Goal: Task Accomplishment & Management: Complete application form

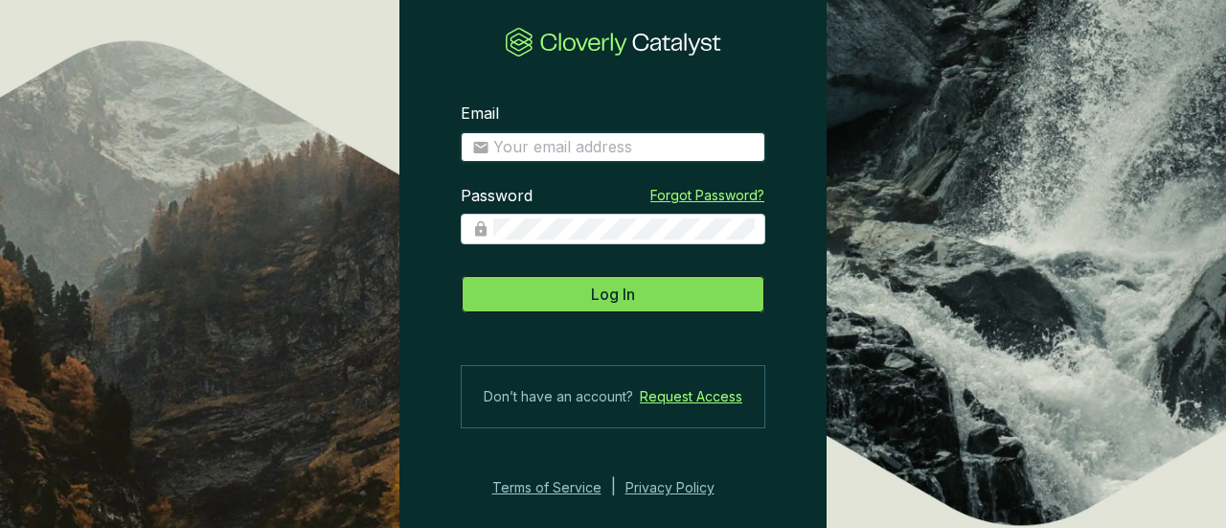
type input "[EMAIL_ADDRESS][DOMAIN_NAME]"
click at [539, 292] on button "Log In" at bounding box center [613, 294] width 304 height 38
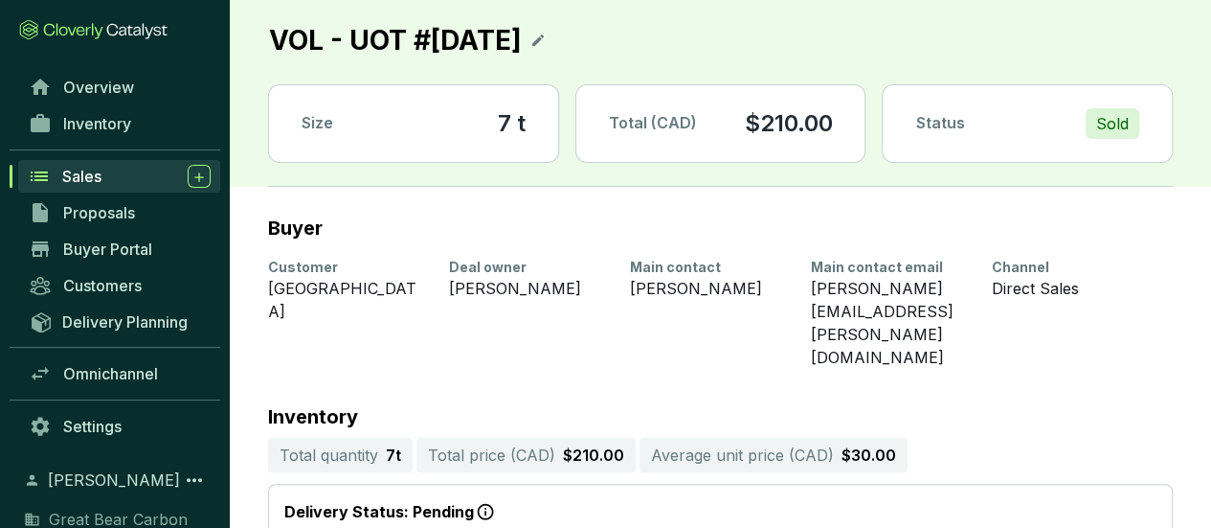
click at [123, 174] on div "Sales" at bounding box center [136, 176] width 148 height 23
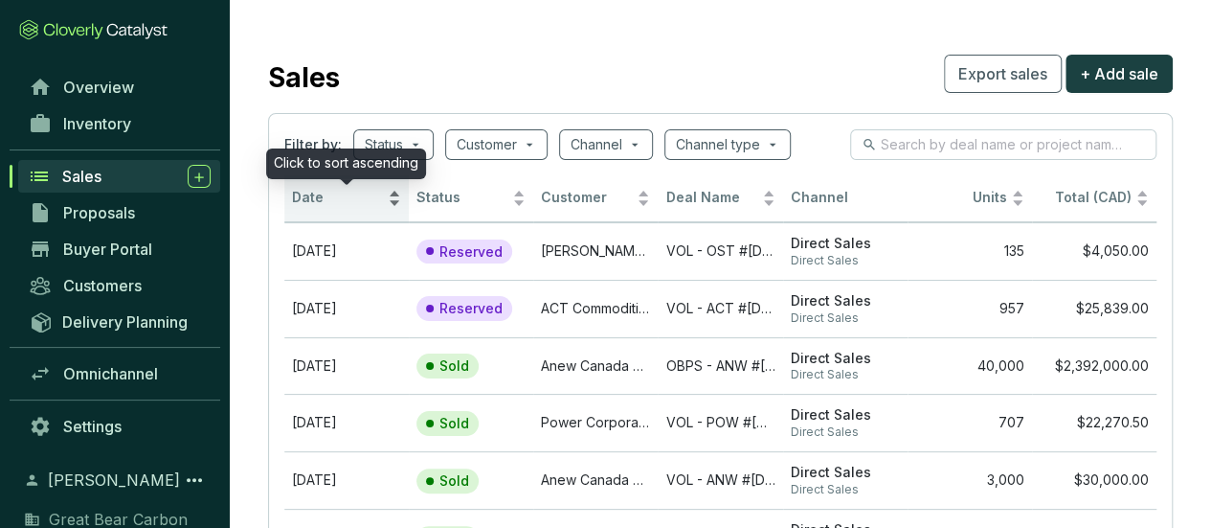
click at [395, 192] on div "Date" at bounding box center [346, 198] width 109 height 23
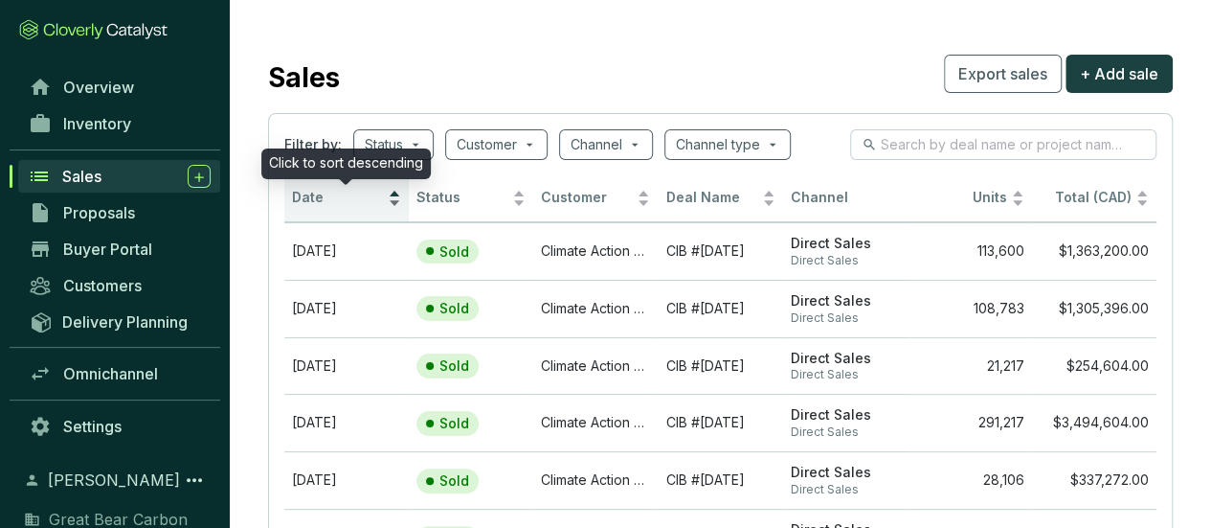
click at [395, 192] on div "Date" at bounding box center [346, 198] width 109 height 23
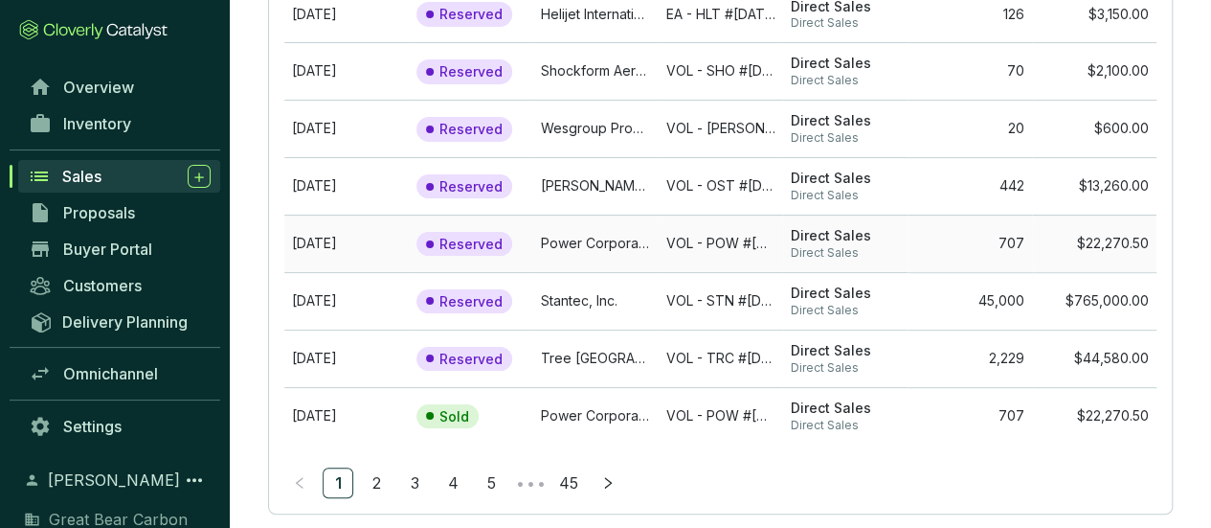
scroll to position [383, 0]
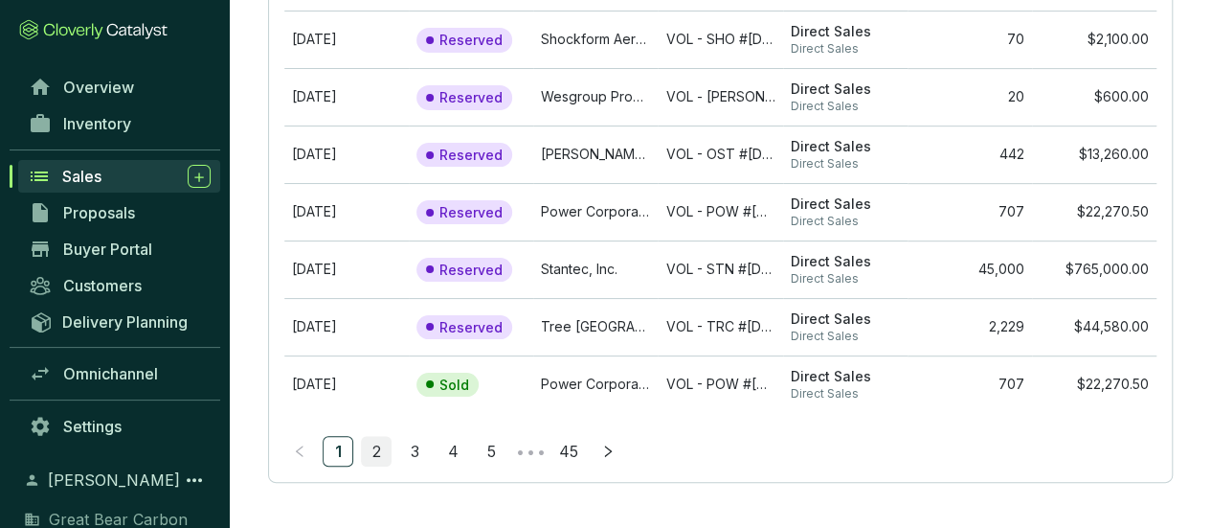
click at [376, 455] on link "2" at bounding box center [376, 451] width 29 height 29
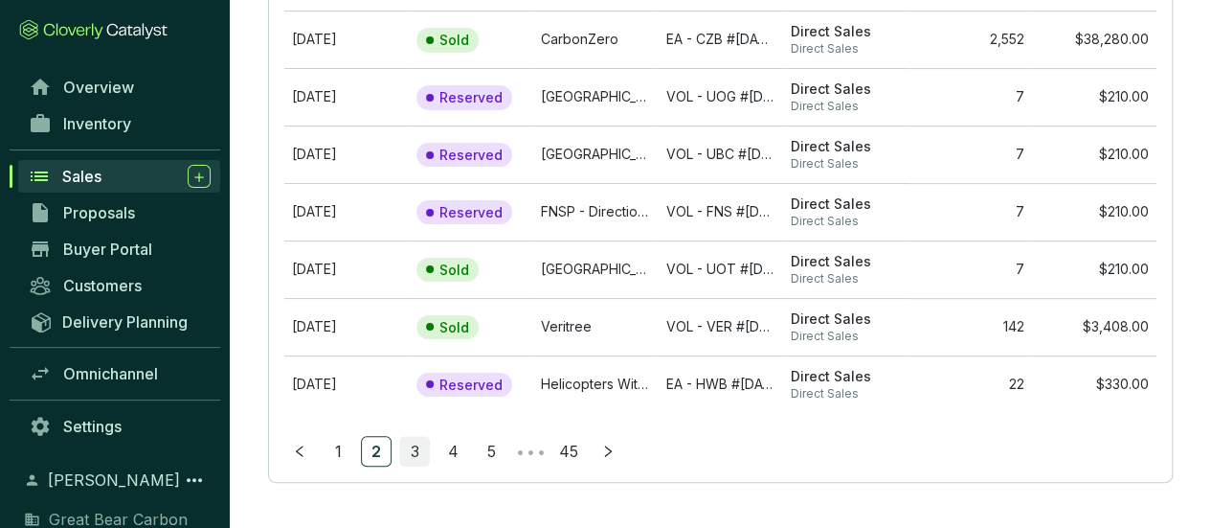
click at [415, 447] on link "3" at bounding box center [414, 451] width 29 height 29
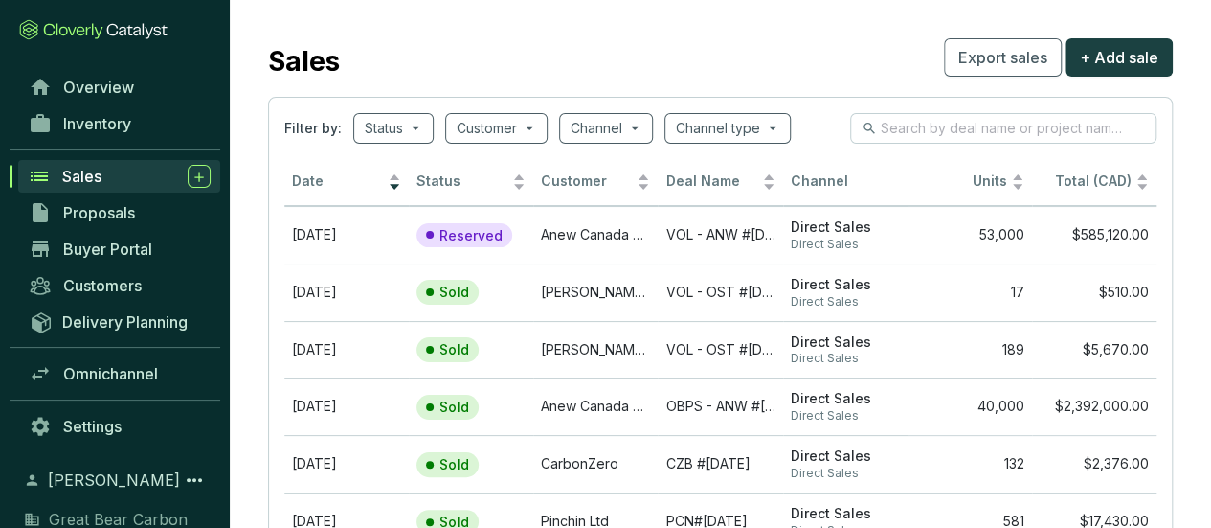
scroll to position [0, 0]
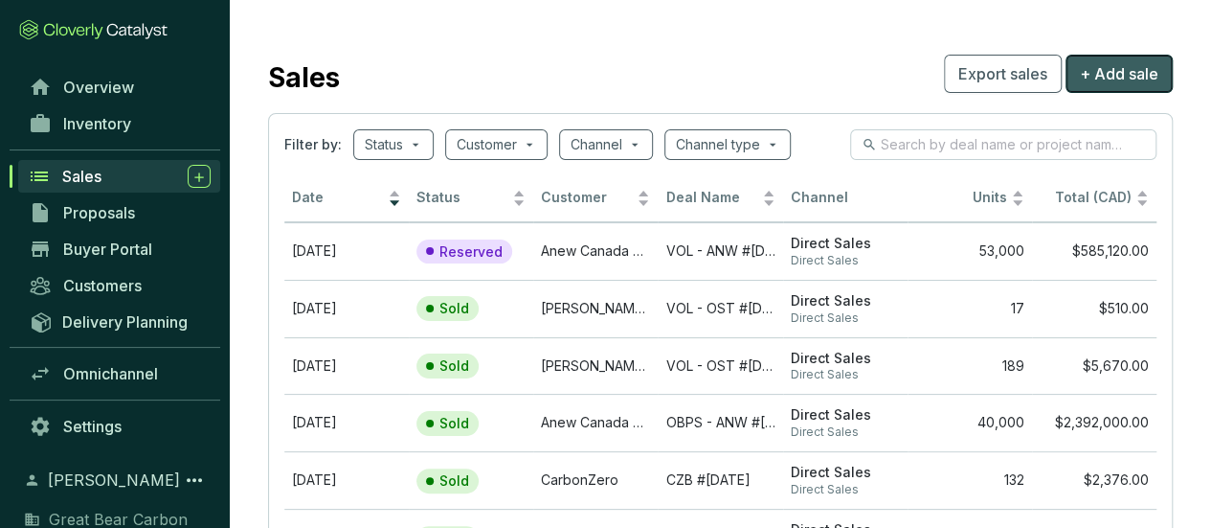
click at [1115, 68] on span "+ Add sale" at bounding box center [1119, 73] width 79 height 23
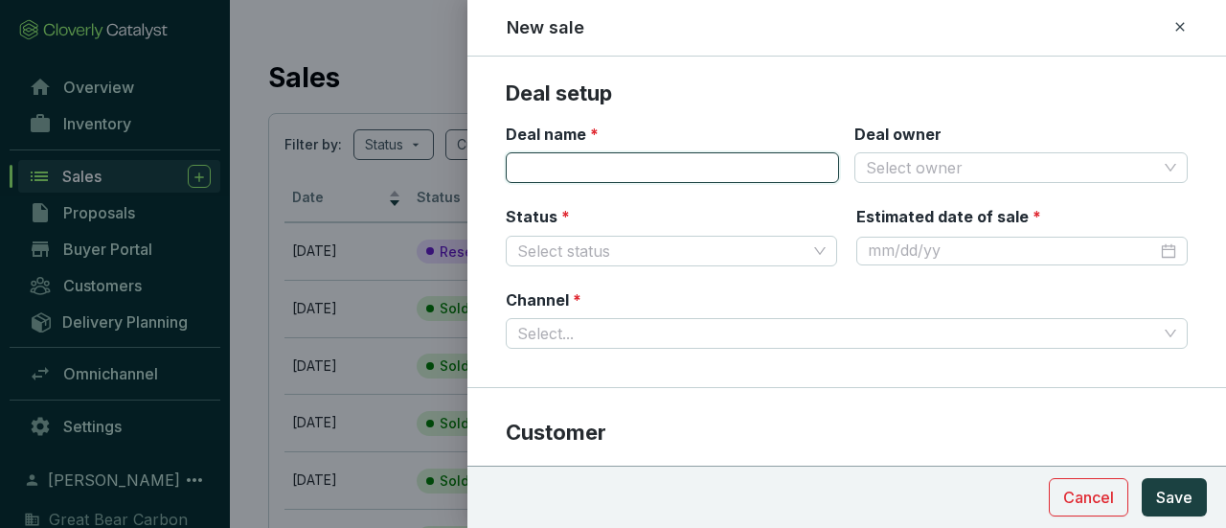
click at [712, 174] on input "Deal name *" at bounding box center [672, 167] width 333 height 31
type input "V"
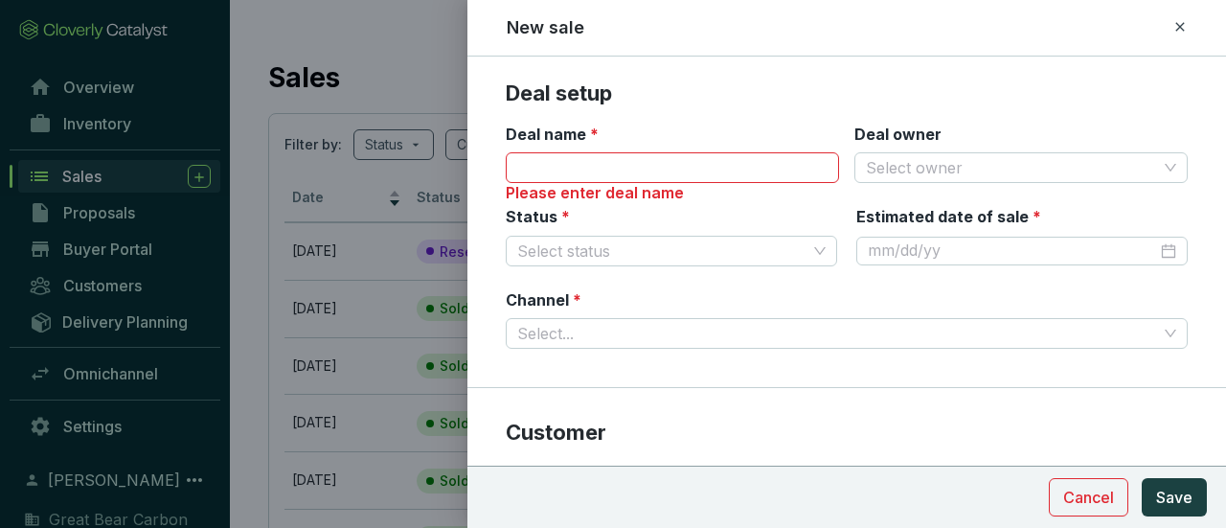
click at [397, 56] on div at bounding box center [613, 264] width 1226 height 528
click at [1088, 489] on span "Cancel" at bounding box center [1088, 496] width 51 height 23
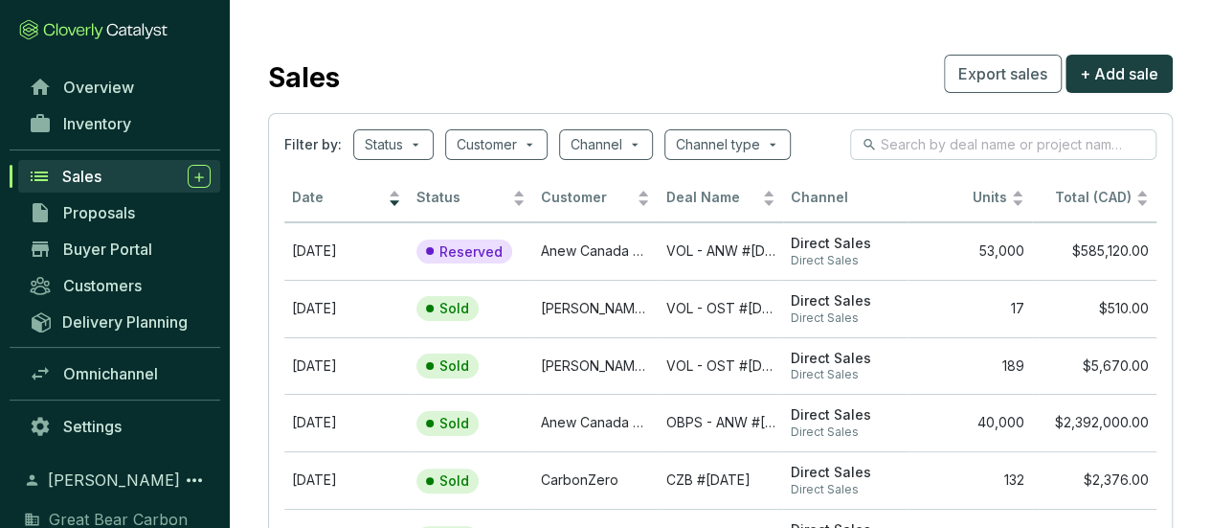
click at [111, 179] on div "Sales" at bounding box center [136, 176] width 148 height 23
click at [931, 144] on input "search" at bounding box center [1004, 144] width 247 height 21
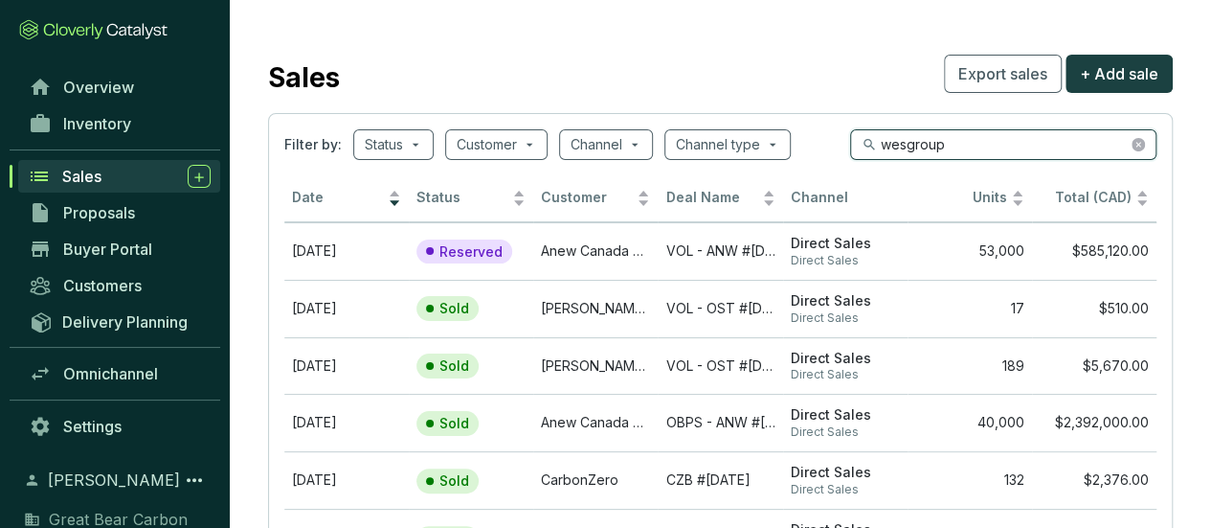
type input "wesgroup"
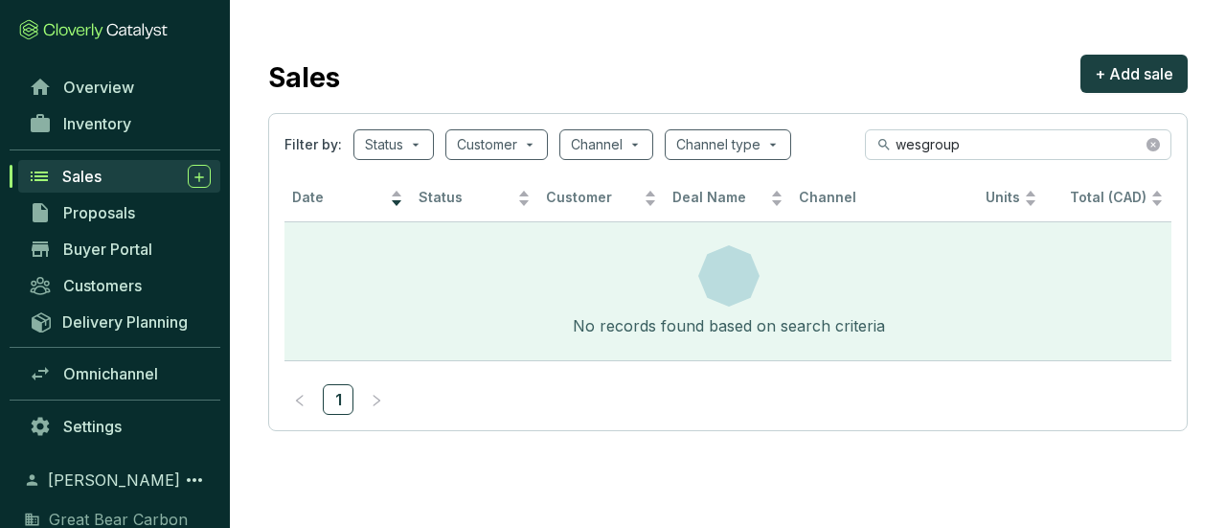
click at [124, 174] on div "Sales" at bounding box center [136, 176] width 148 height 23
click at [1153, 145] on icon "close-circle" at bounding box center [1152, 144] width 13 height 13
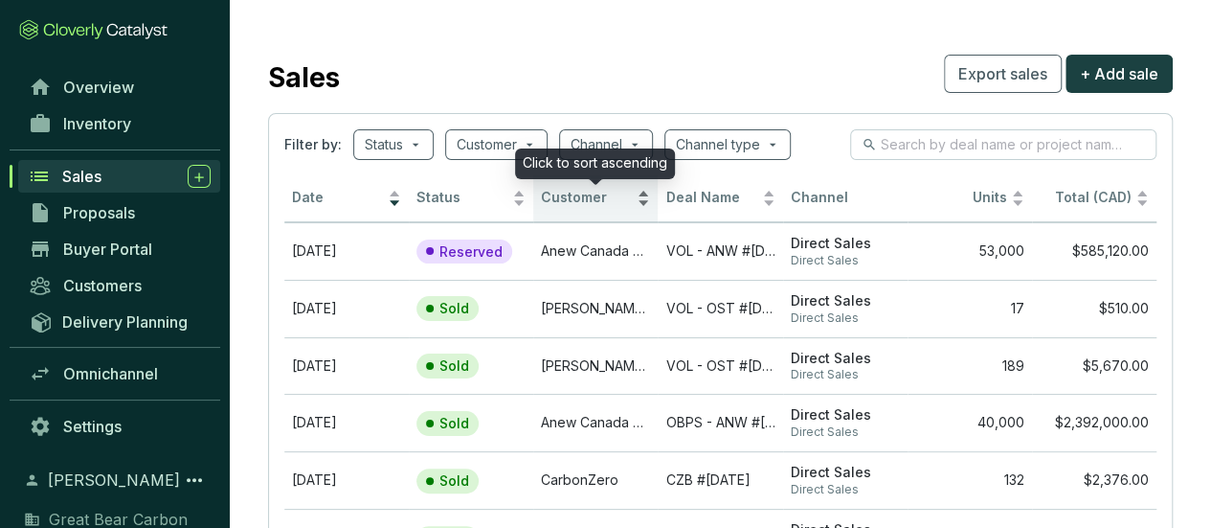
click at [646, 189] on div "Customer" at bounding box center [595, 198] width 109 height 23
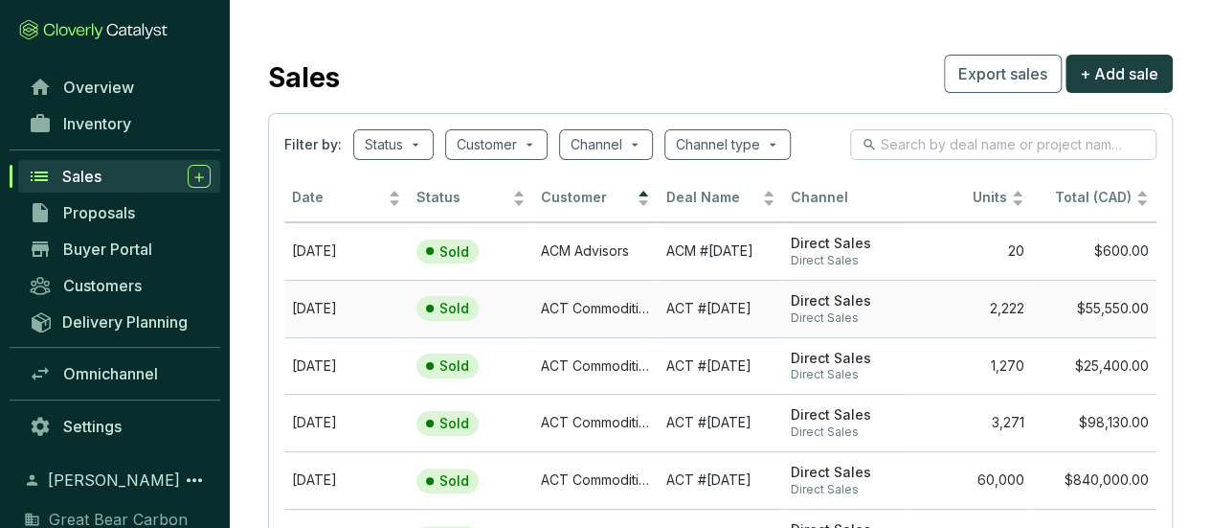
scroll to position [383, 0]
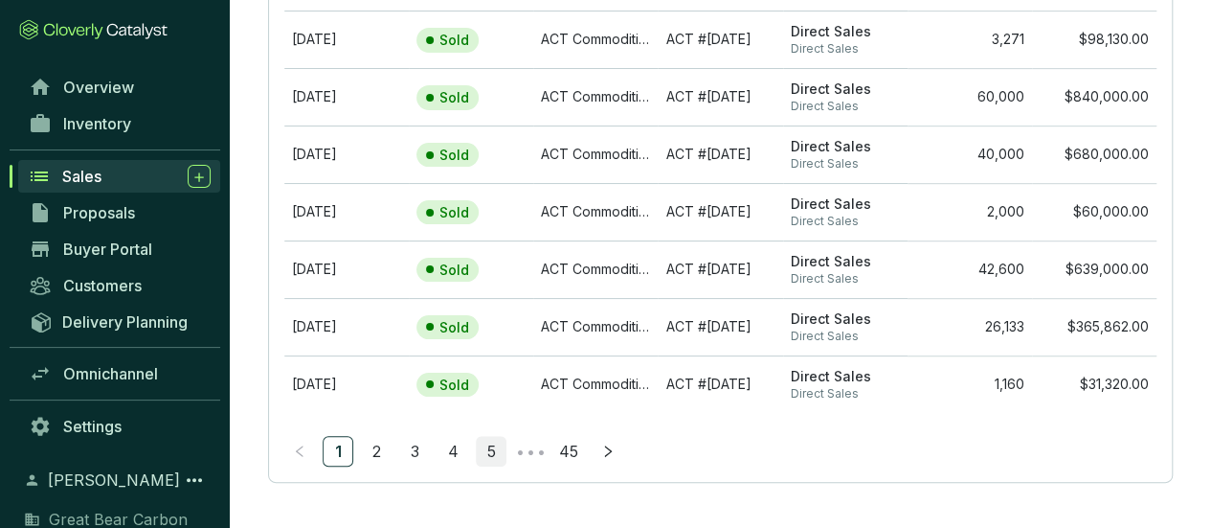
click at [496, 445] on link "5" at bounding box center [491, 451] width 29 height 29
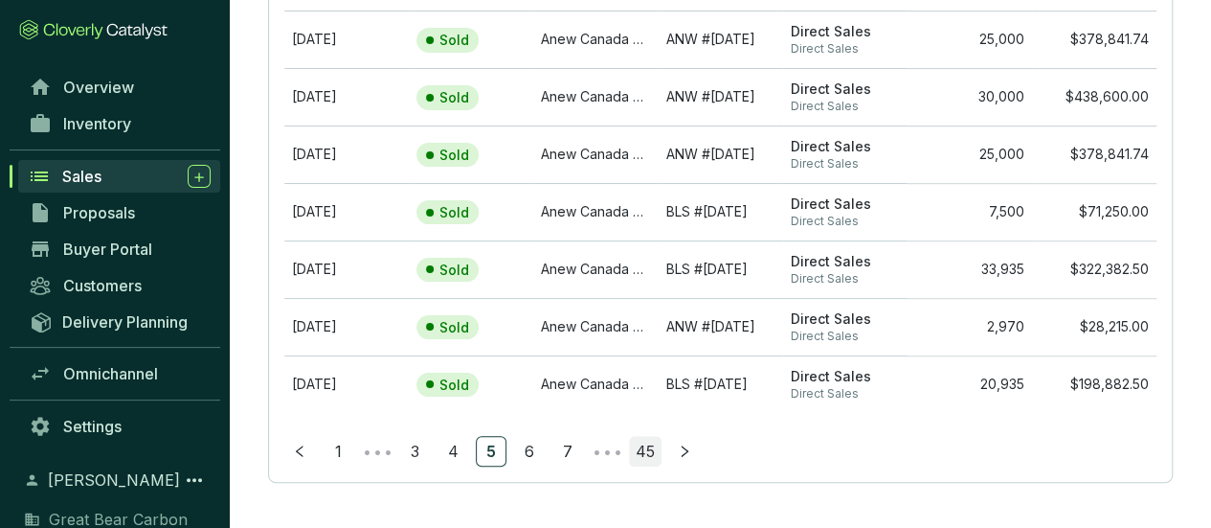
click at [643, 447] on link "45" at bounding box center [645, 451] width 31 height 29
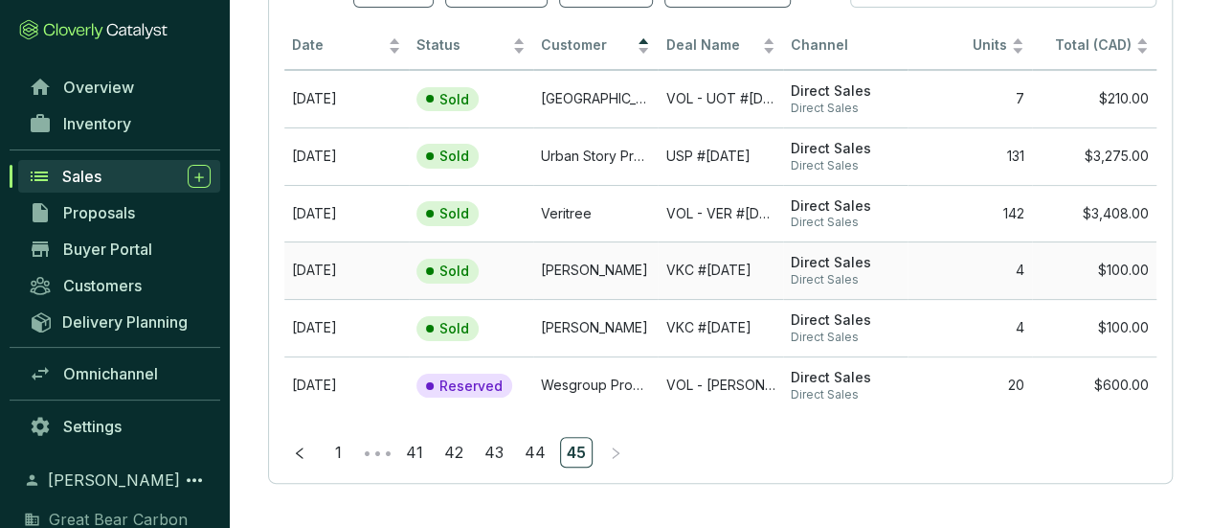
scroll to position [155, 0]
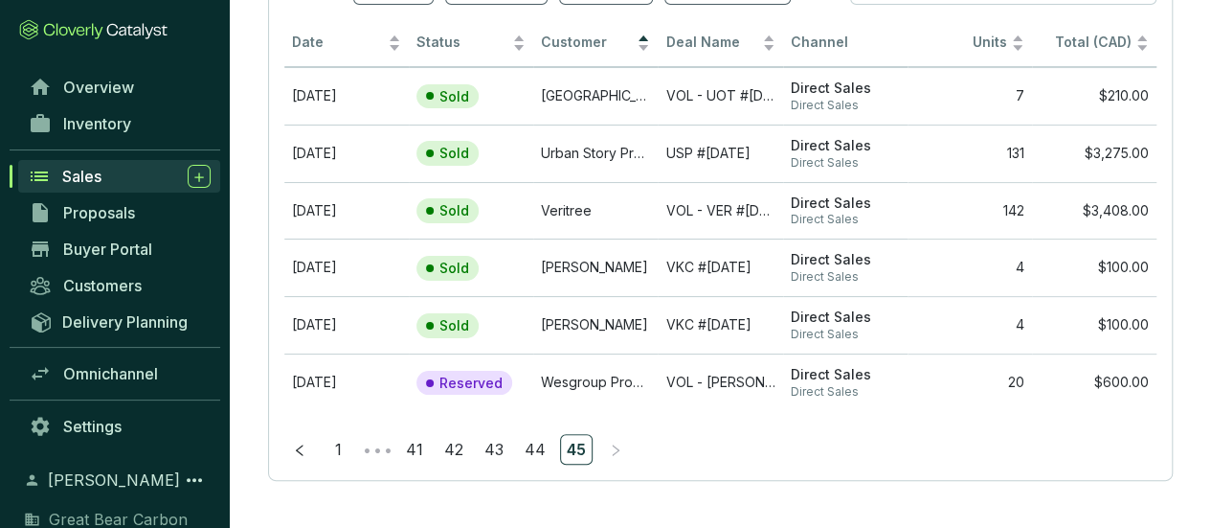
click at [523, 444] on link "44" at bounding box center [535, 449] width 33 height 29
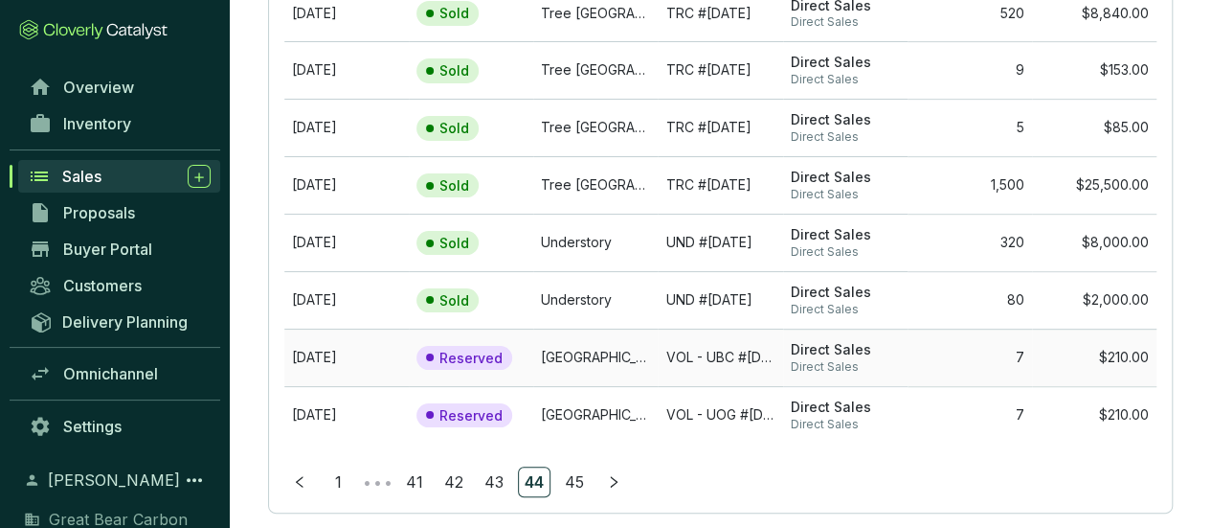
scroll to position [383, 0]
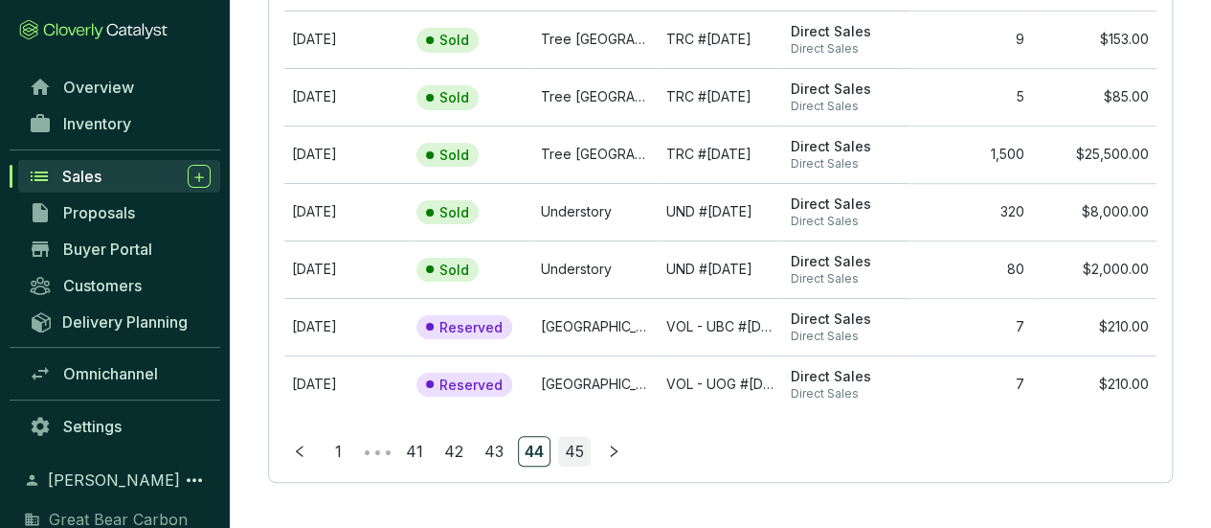
click at [573, 444] on link "45" at bounding box center [574, 451] width 31 height 29
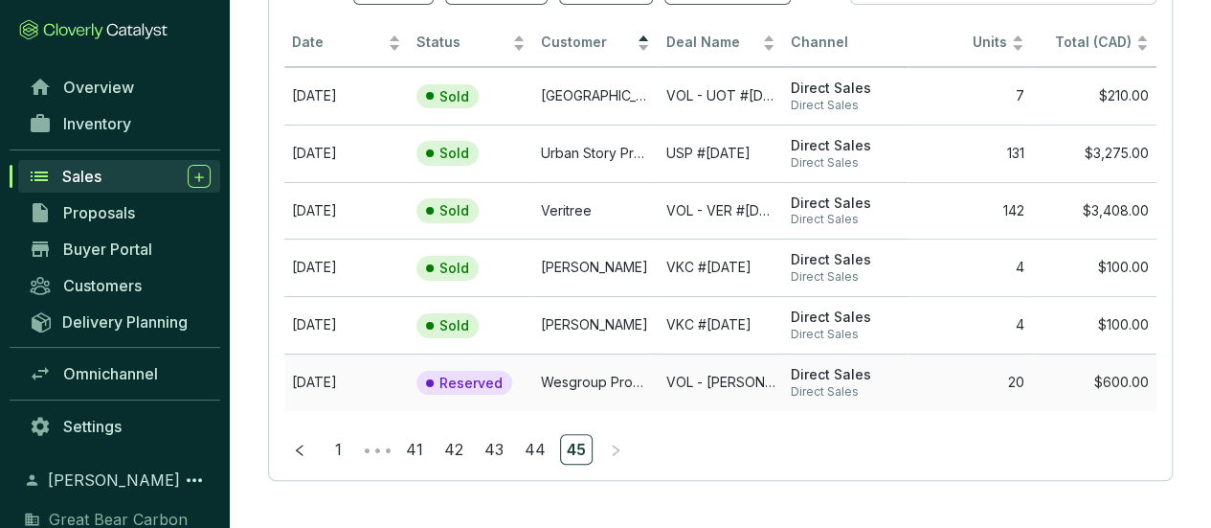
click at [601, 376] on td "Wesgroup Properties" at bounding box center [595, 381] width 124 height 57
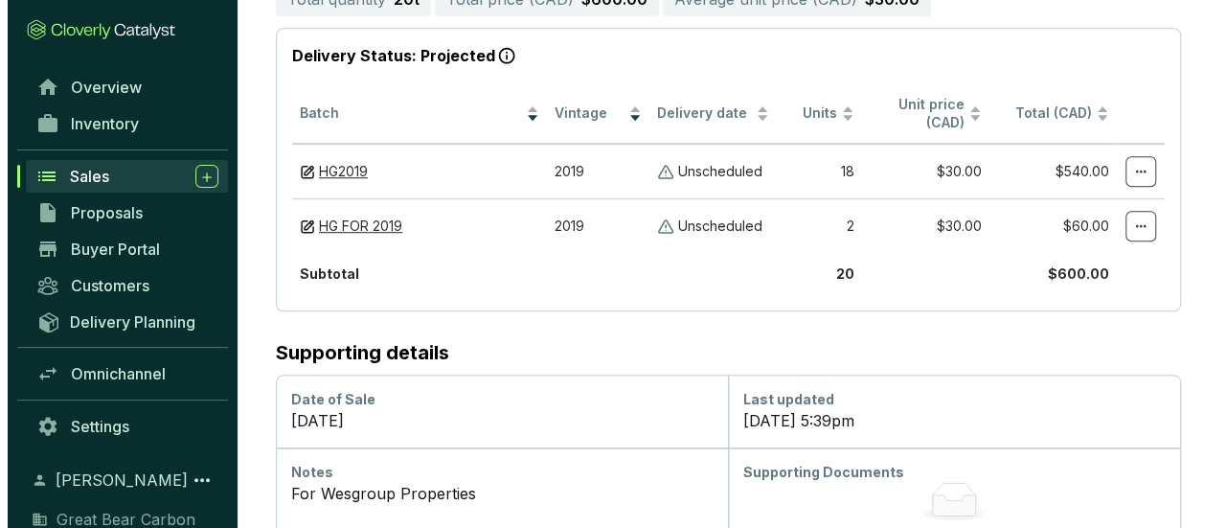
scroll to position [128, 0]
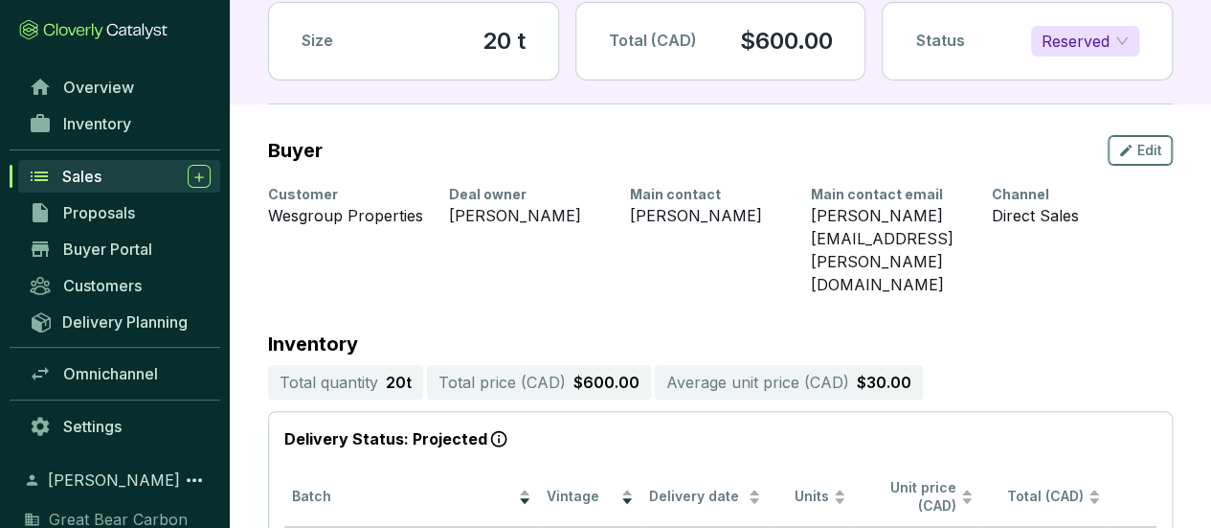
click at [1128, 146] on icon "button" at bounding box center [1125, 150] width 11 height 11
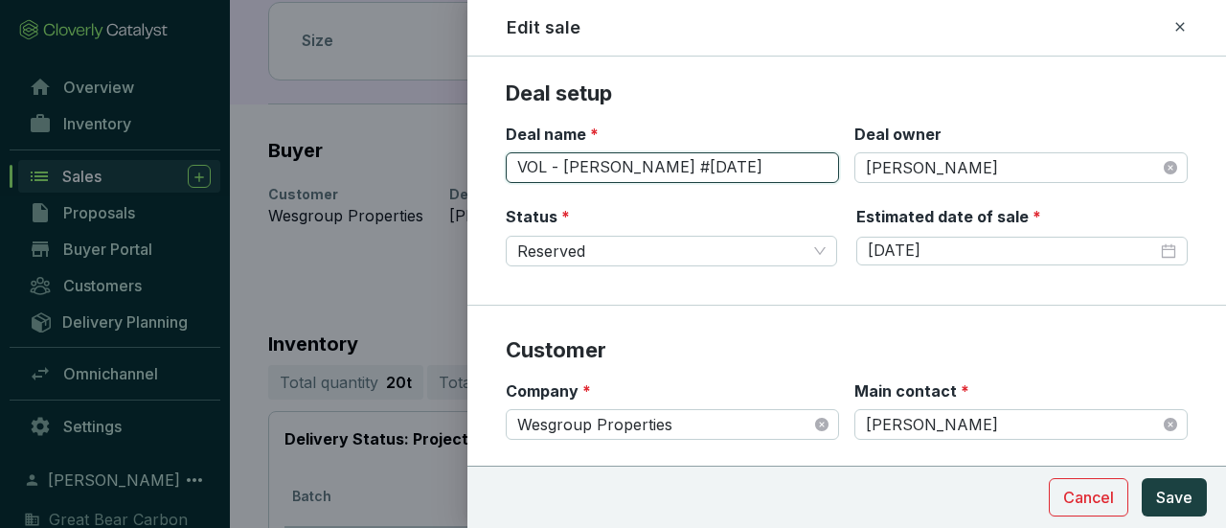
click at [755, 166] on input "VOL - WES #2025-09-03" at bounding box center [672, 167] width 333 height 31
type input "VOL - WES #2025-09-05"
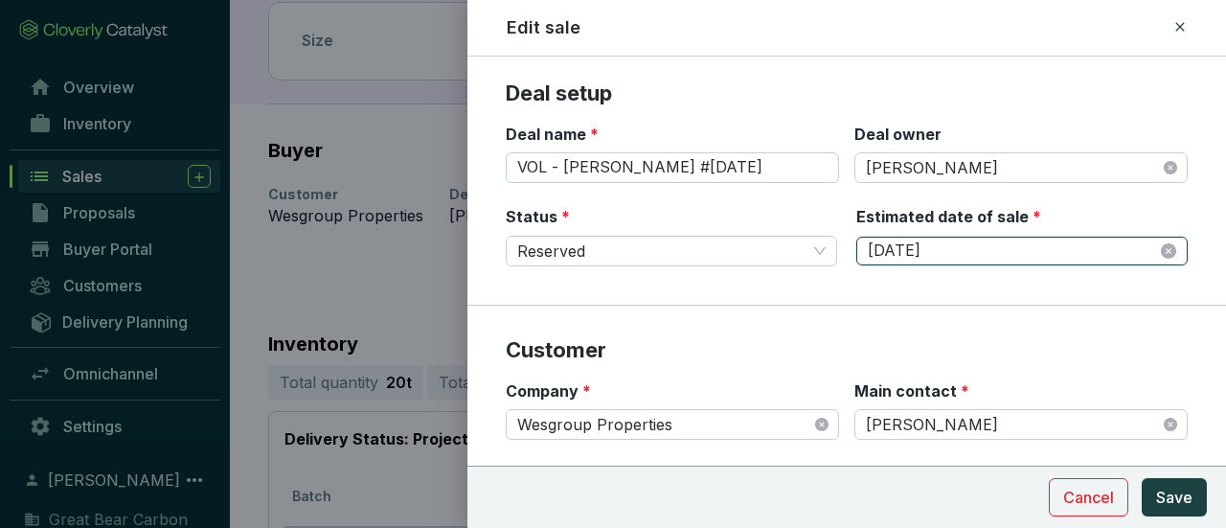
click at [967, 251] on input "10/2/2025" at bounding box center [1012, 250] width 289 height 21
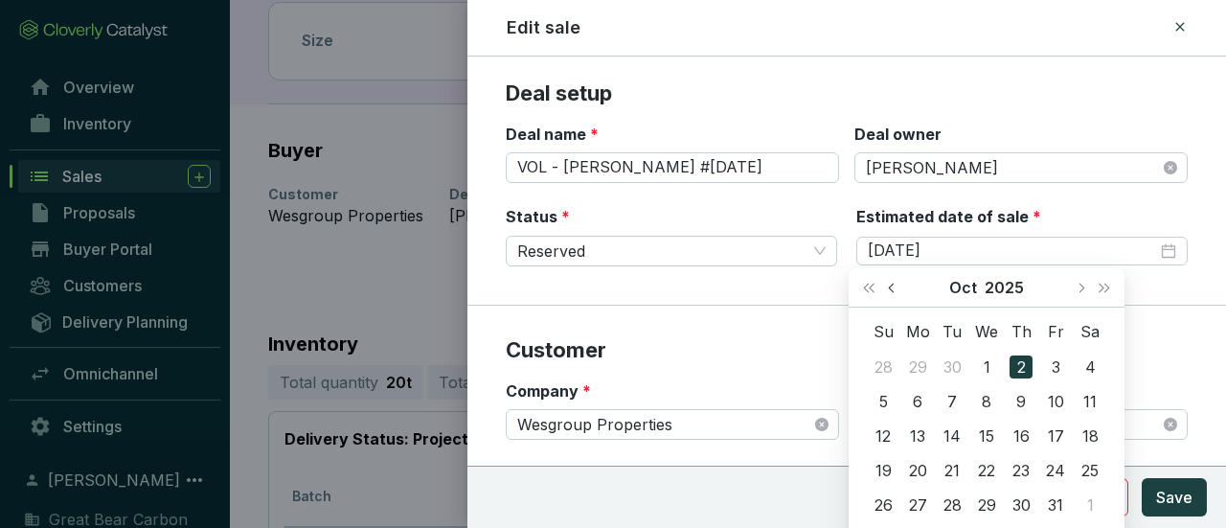
click at [894, 282] on button "Previous month (PageUp)" at bounding box center [893, 287] width 25 height 38
click at [1080, 285] on span "Next month (PageDown)" at bounding box center [1080, 287] width 10 height 10
type input "10/3/2025"
click at [1060, 367] on div "3" at bounding box center [1055, 366] width 23 height 23
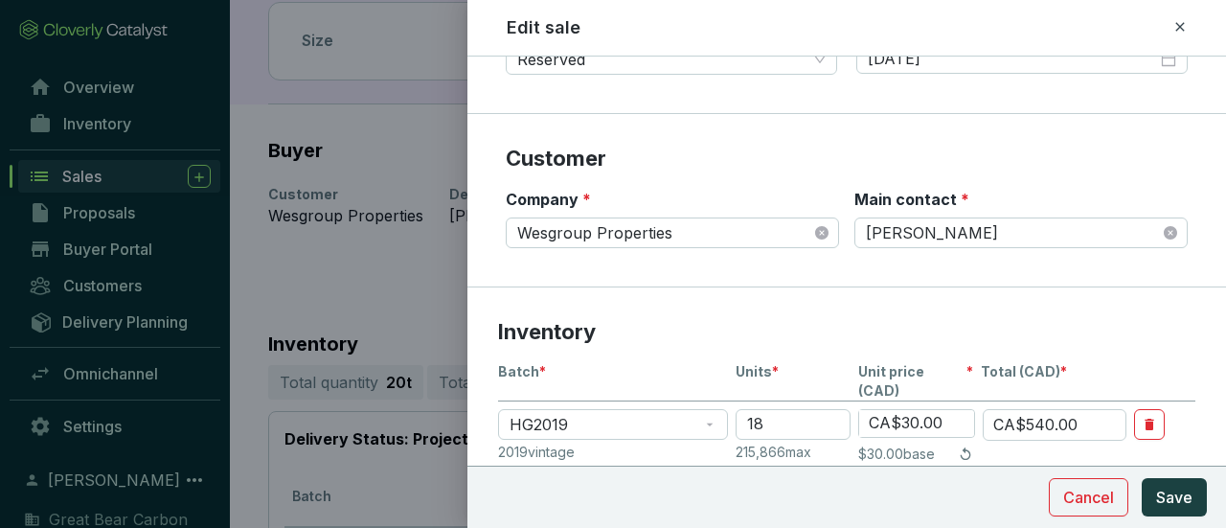
scroll to position [287, 0]
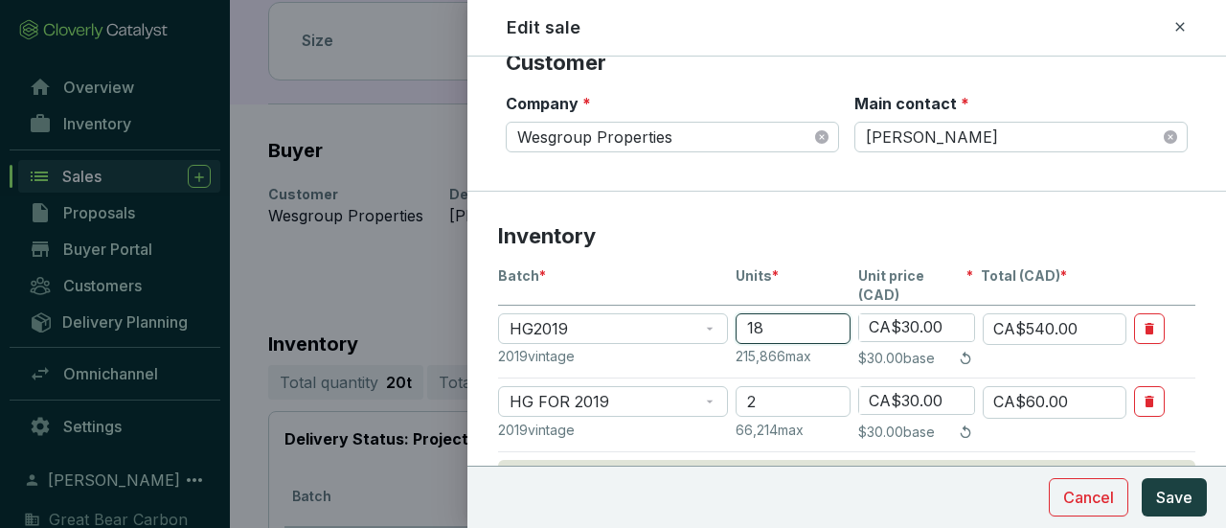
click at [768, 313] on input "18" at bounding box center [792, 328] width 115 height 31
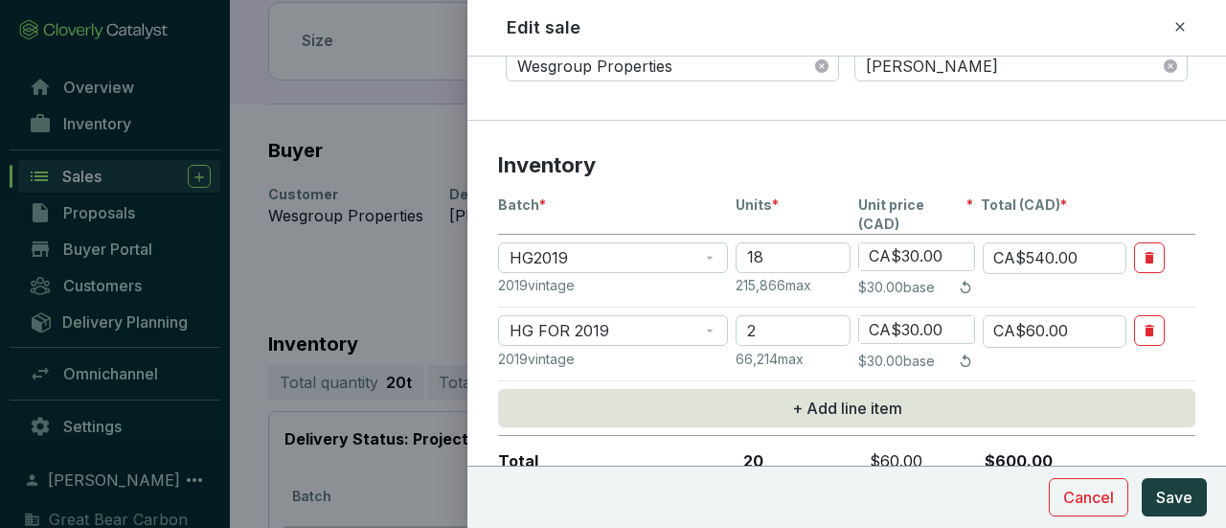
scroll to position [383, 0]
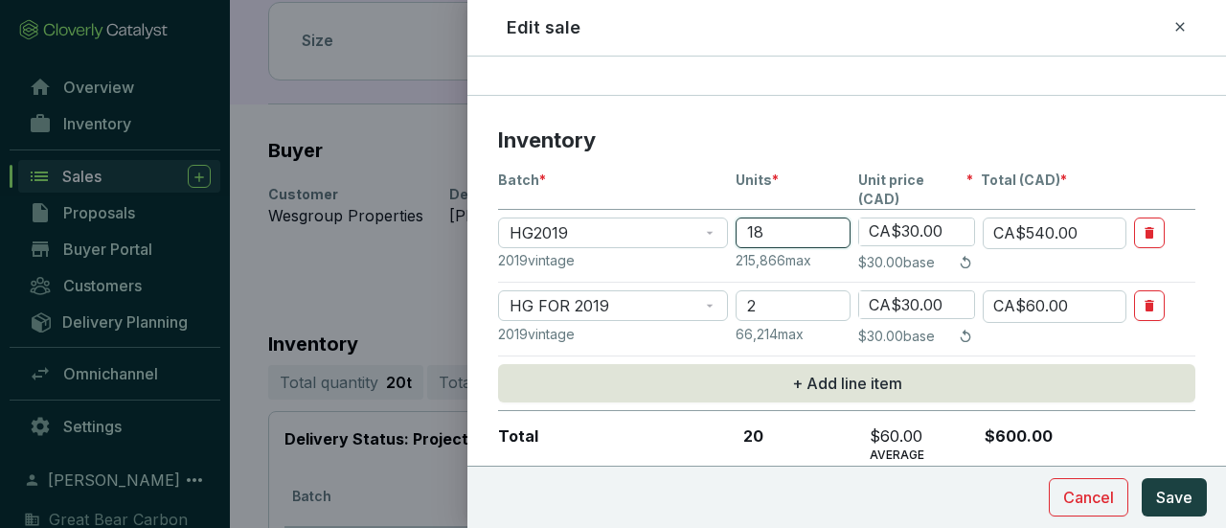
click at [792, 217] on input "18" at bounding box center [792, 232] width 115 height 31
type input "1"
type input "CA$30.00"
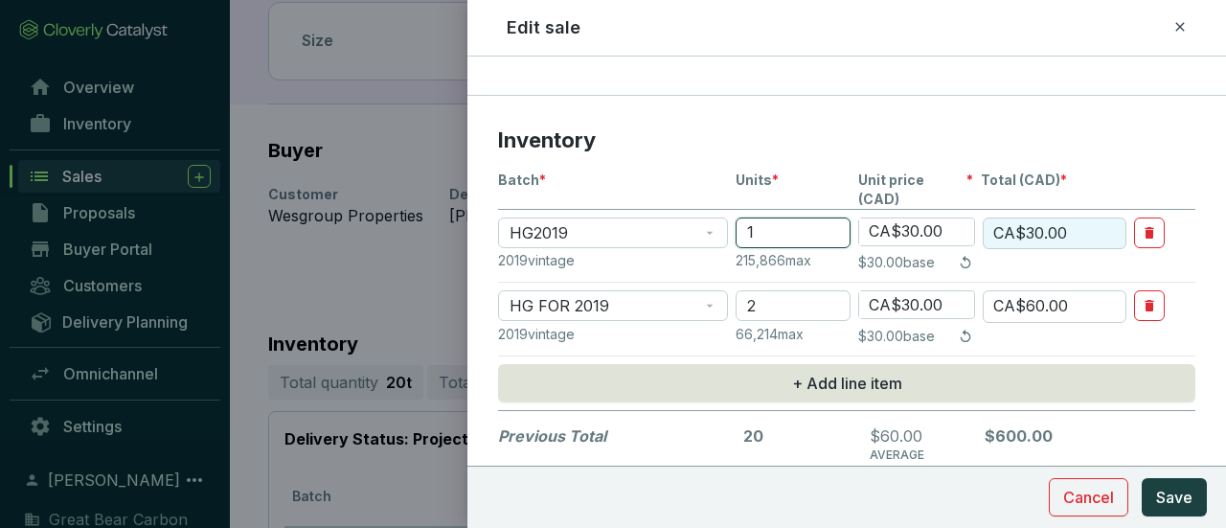
type input "14"
type input "CA$420.00"
click at [767, 217] on input "14" at bounding box center [792, 232] width 115 height 31
type input "1"
type input "CA$30.00"
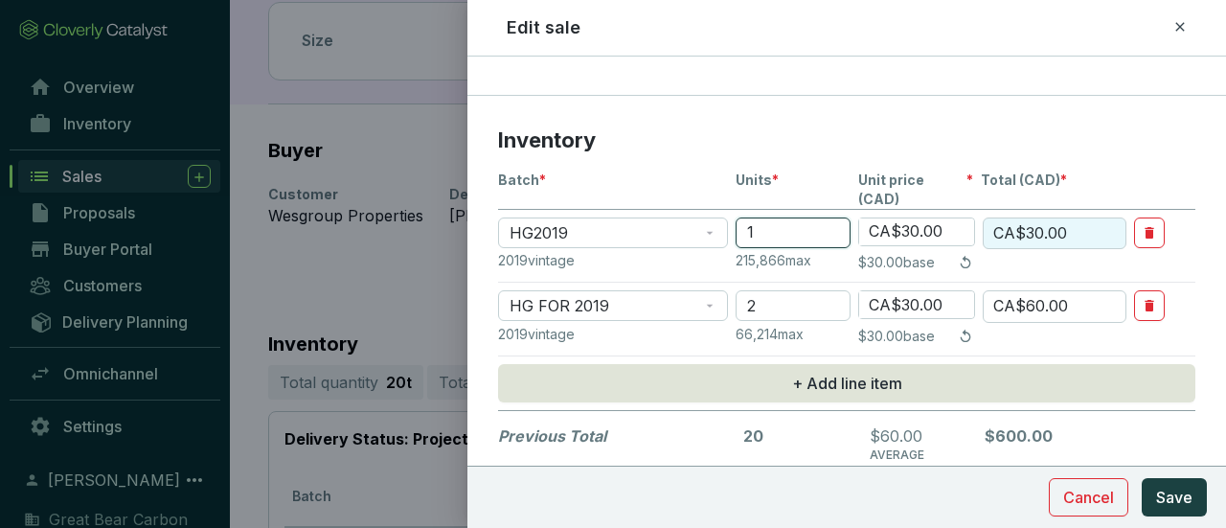
type input "13"
type input "CA$390.00"
type input "13"
click at [770, 290] on input "2" at bounding box center [792, 305] width 115 height 31
type input "CA$0.00"
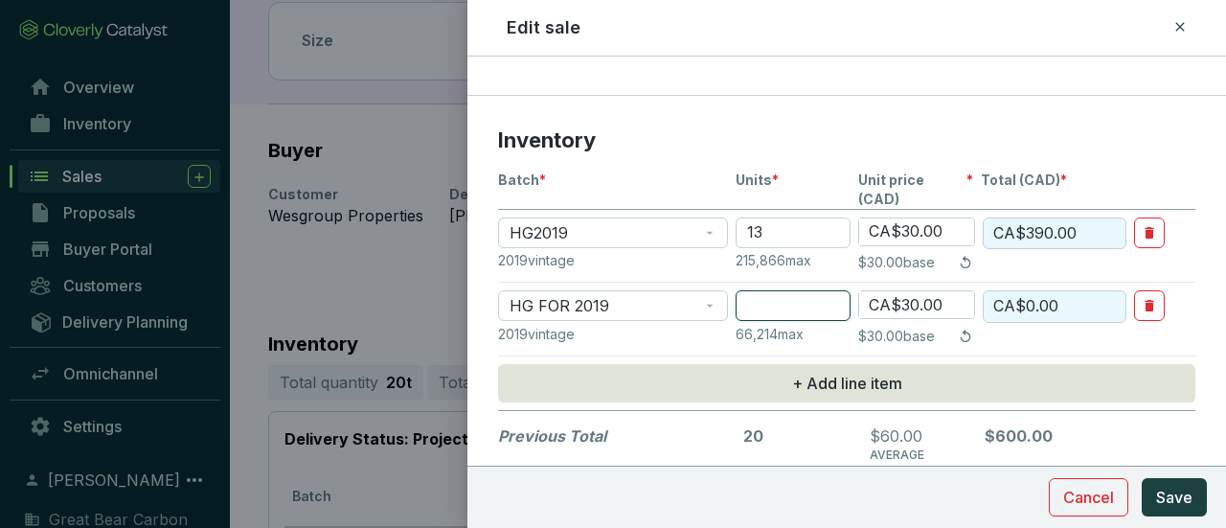
type input "1"
type input "CA$30.00"
type input "1"
click at [1026, 129] on p "Inventory" at bounding box center [846, 140] width 697 height 29
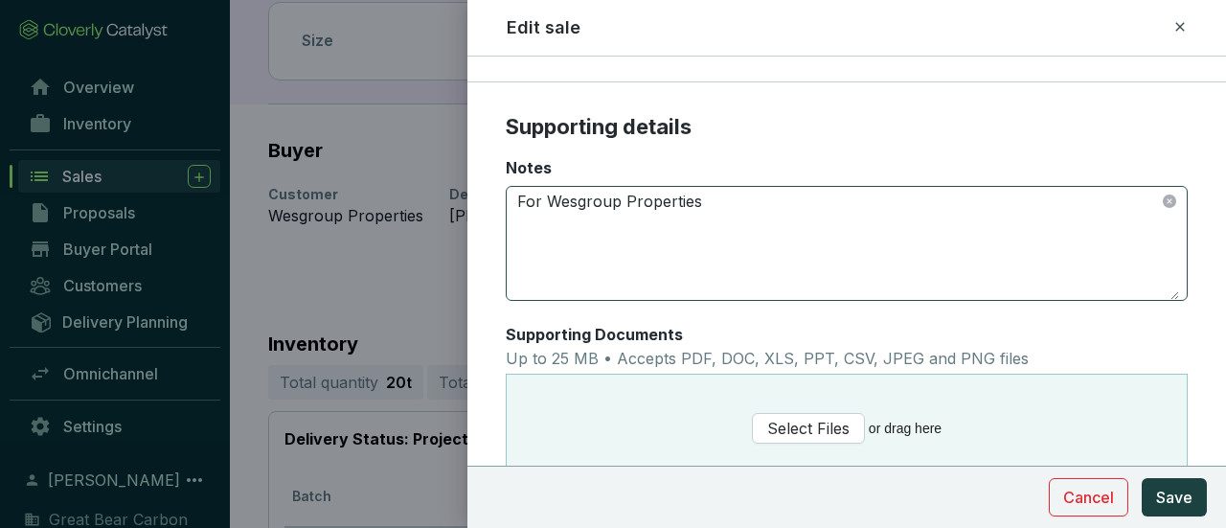
scroll to position [905, 0]
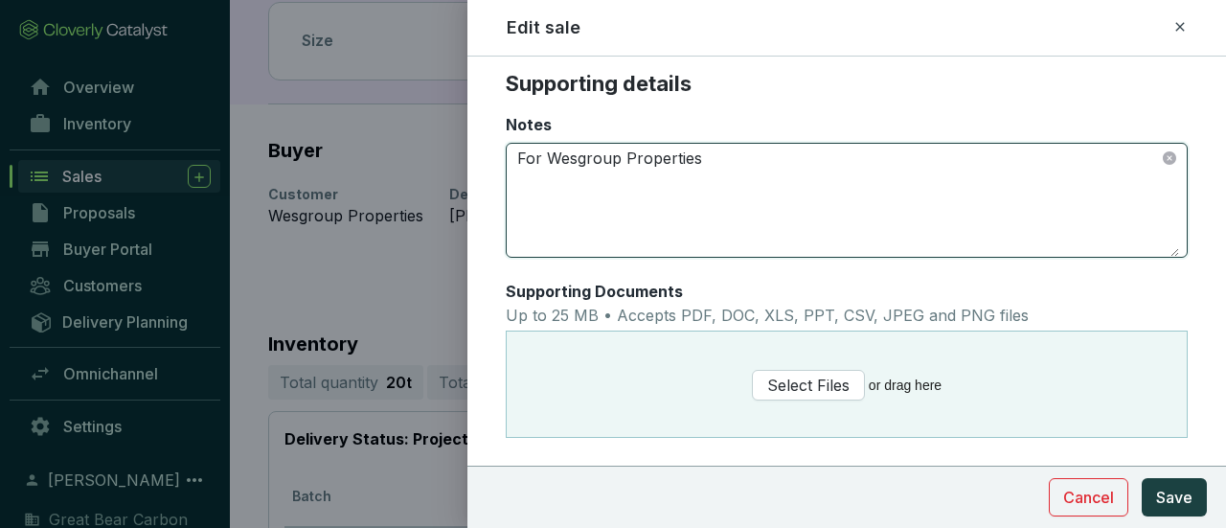
click at [845, 145] on textarea "For Wesgroup Properties" at bounding box center [846, 200] width 665 height 113
drag, startPoint x: 546, startPoint y: 134, endPoint x: 789, endPoint y: 145, distance: 243.4
click at [789, 145] on textarea "For Wesgroup Properties" at bounding box center [846, 200] width 665 height 113
type textarea "For Grandview - 1669 E Broadway, Vancouver BC"
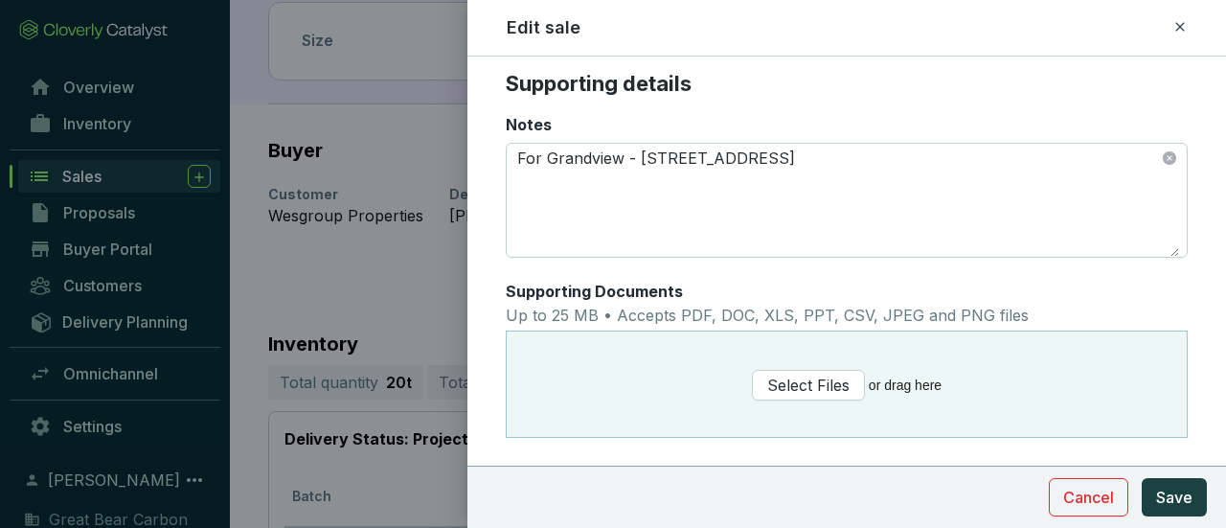
click at [1046, 282] on div "Supporting Documents Up to 25 MB • Accepts PDF, DOC, XLS, PPT, CSV, JPEG and PN…" at bounding box center [847, 306] width 682 height 50
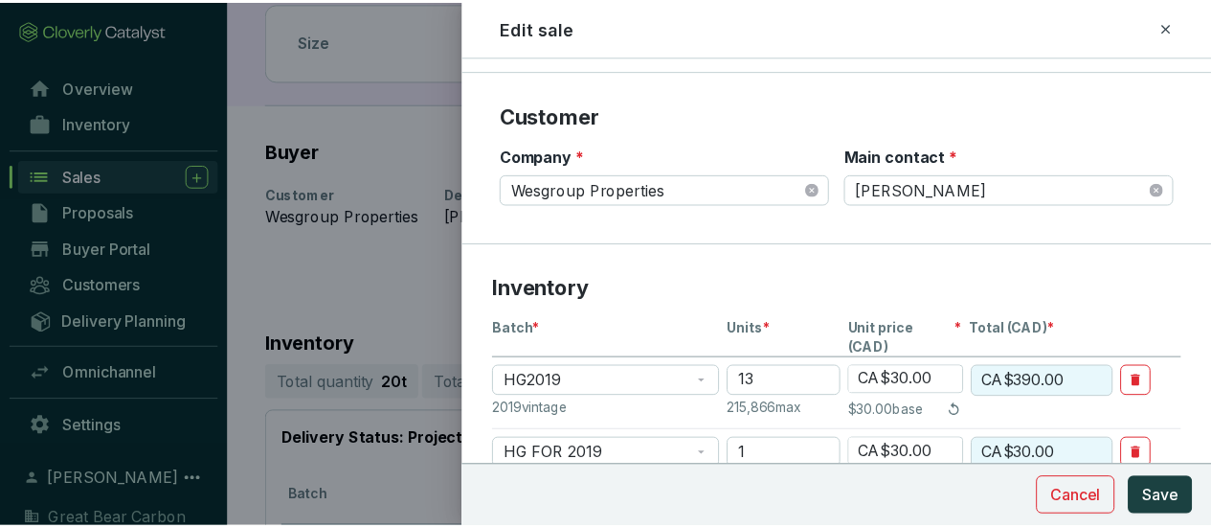
scroll to position [330, 0]
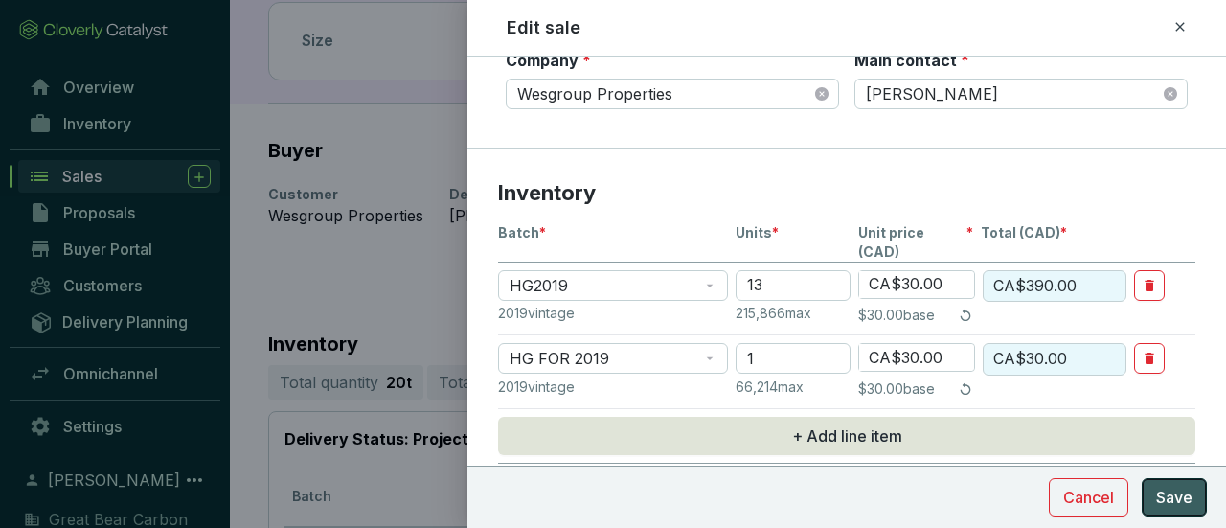
click at [1160, 491] on span "Save" at bounding box center [1174, 496] width 36 height 23
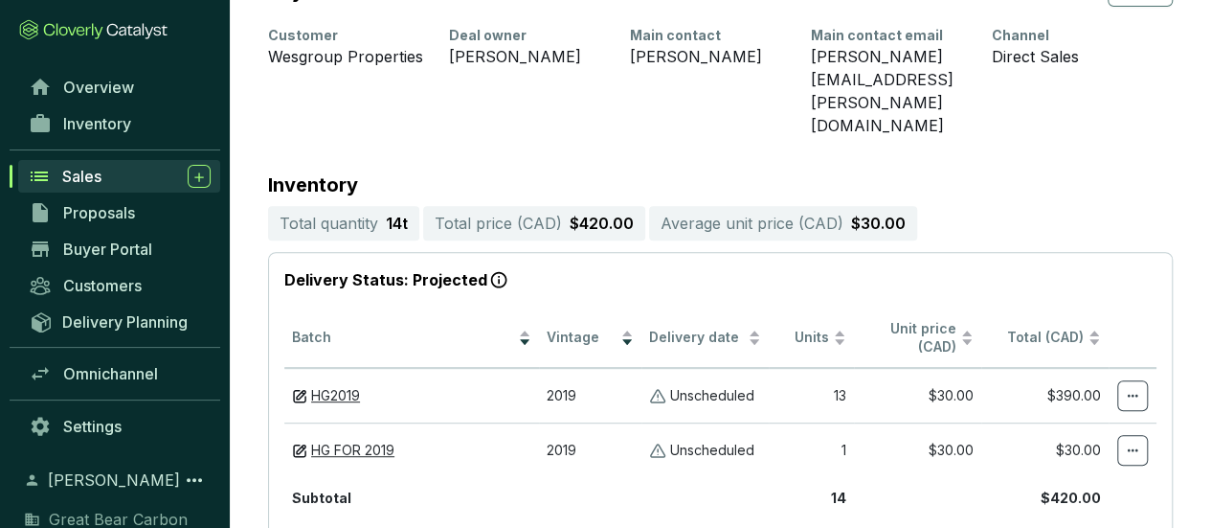
scroll to position [511, 0]
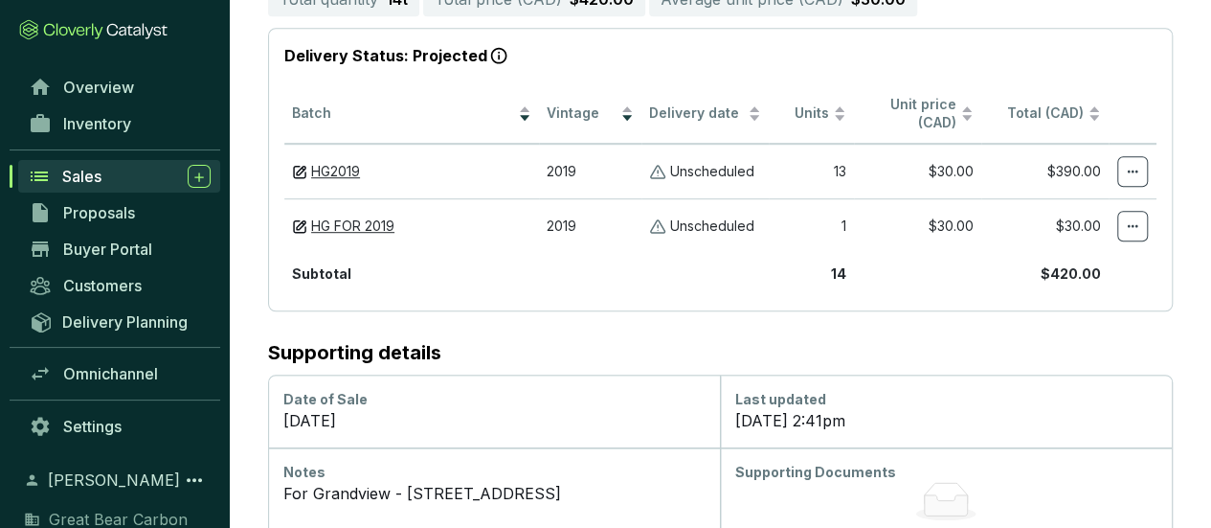
click at [146, 175] on div "Sales" at bounding box center [136, 176] width 148 height 23
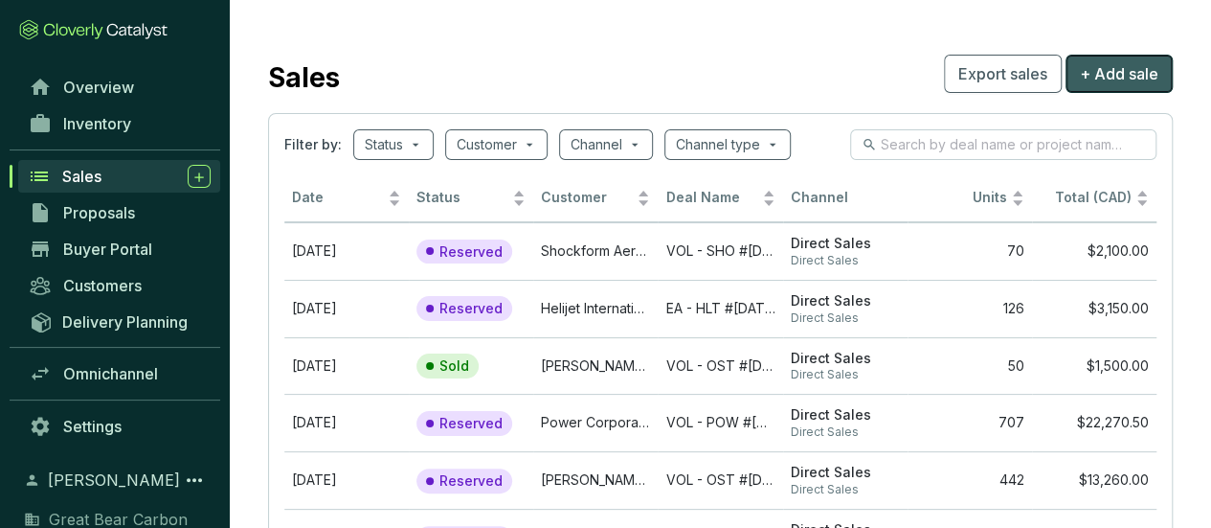
click at [1086, 76] on span "+ Add sale" at bounding box center [1119, 73] width 79 height 23
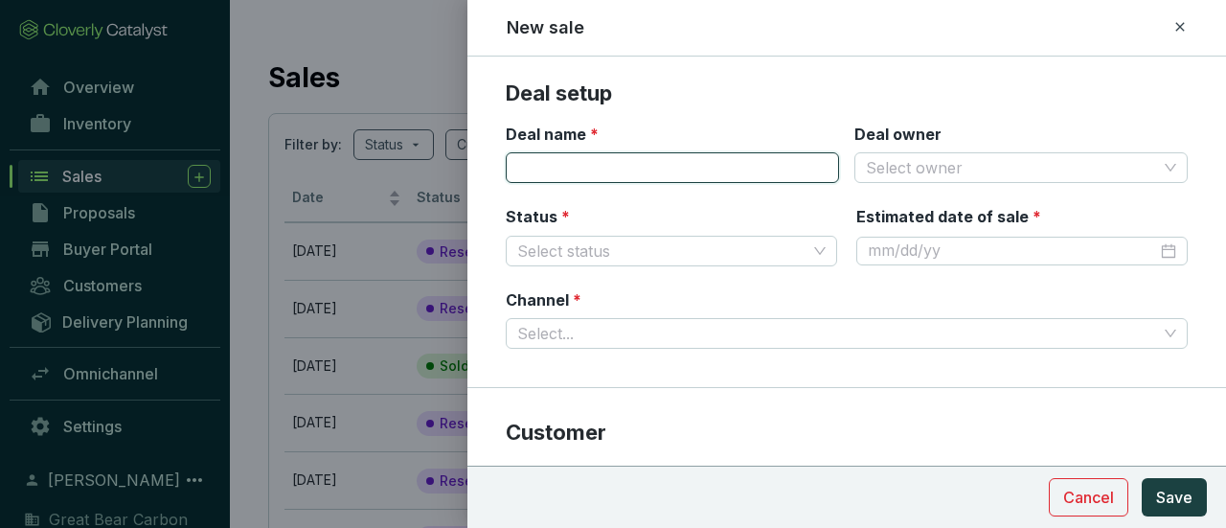
click at [653, 169] on input "Deal name *" at bounding box center [672, 167] width 333 height 31
type input "VOL - [PERSON_NAME] #[DATE]"
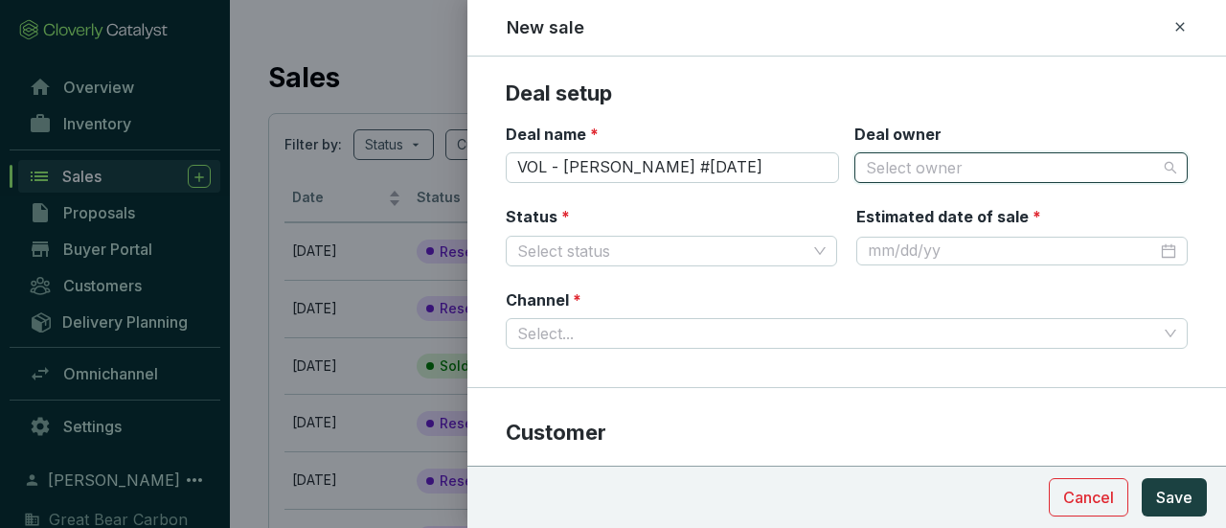
click at [956, 180] on input "Deal owner" at bounding box center [1011, 167] width 291 height 29
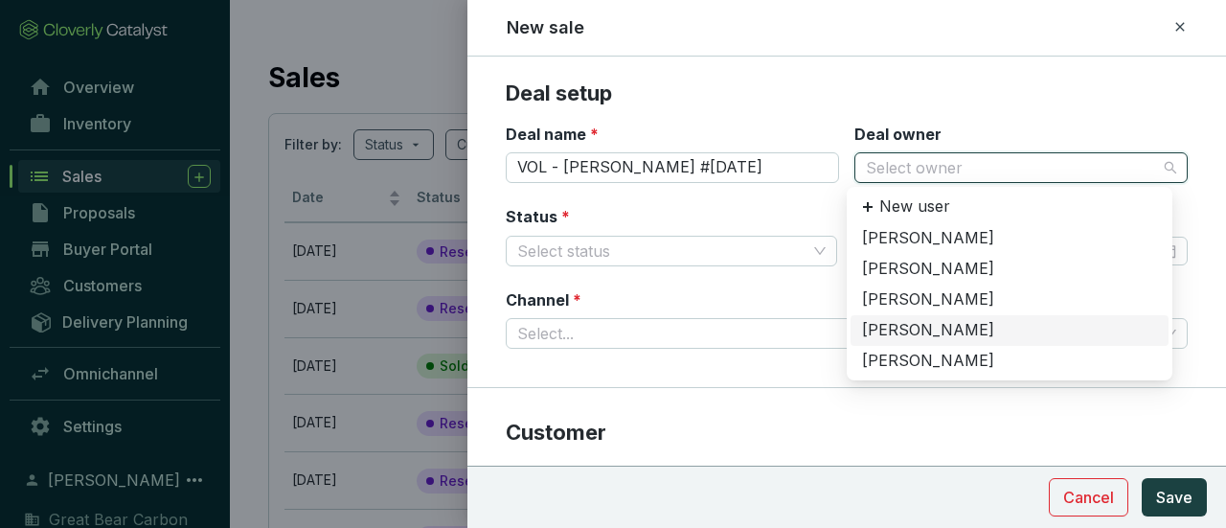
click at [921, 330] on div "[PERSON_NAME]" at bounding box center [1009, 330] width 295 height 21
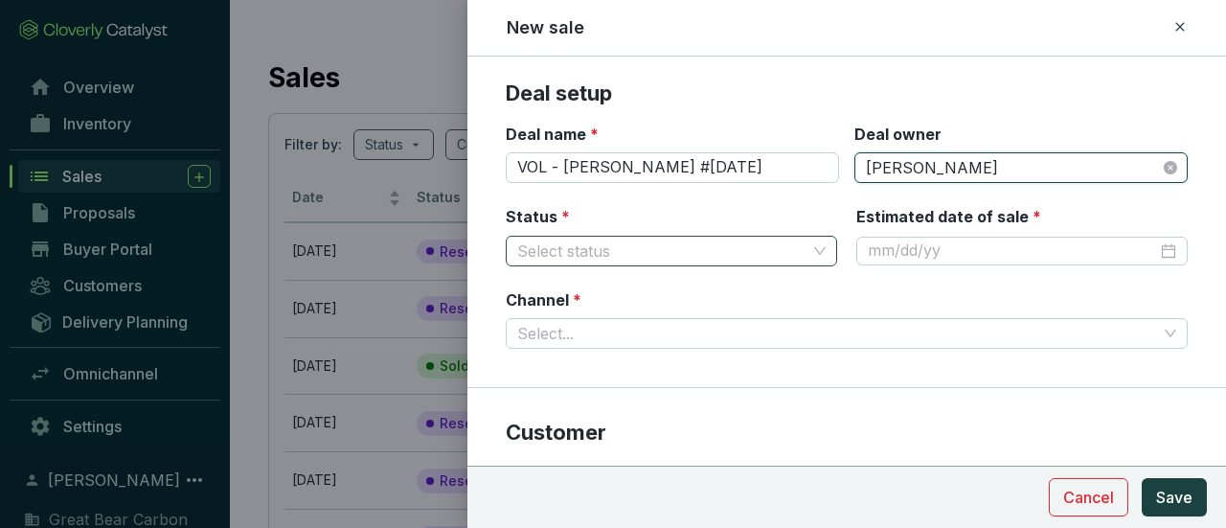
click at [766, 250] on input "Status *" at bounding box center [661, 251] width 289 height 29
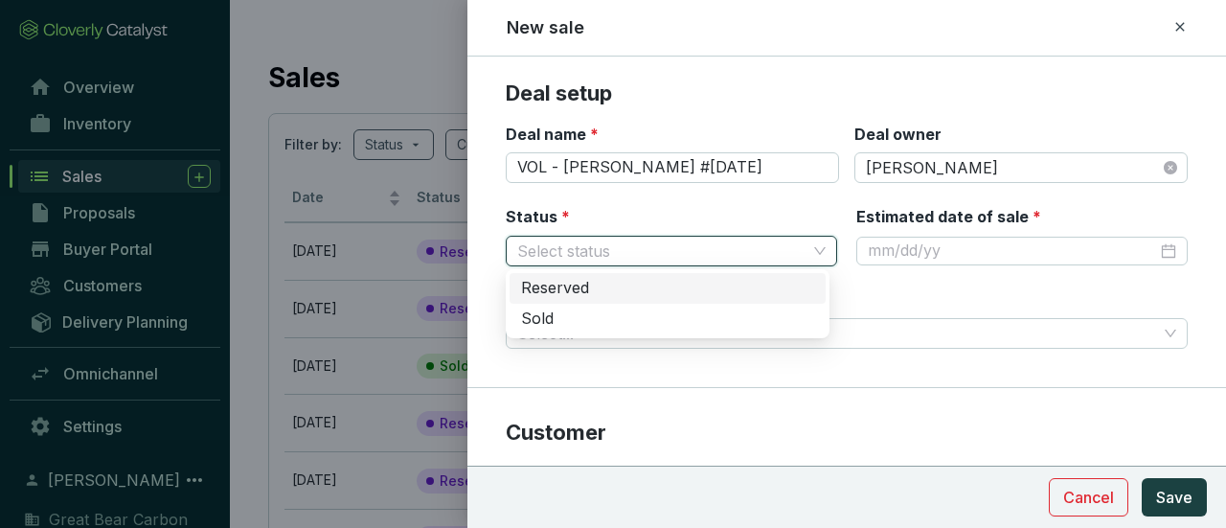
click at [691, 283] on div "Reserved" at bounding box center [667, 288] width 293 height 21
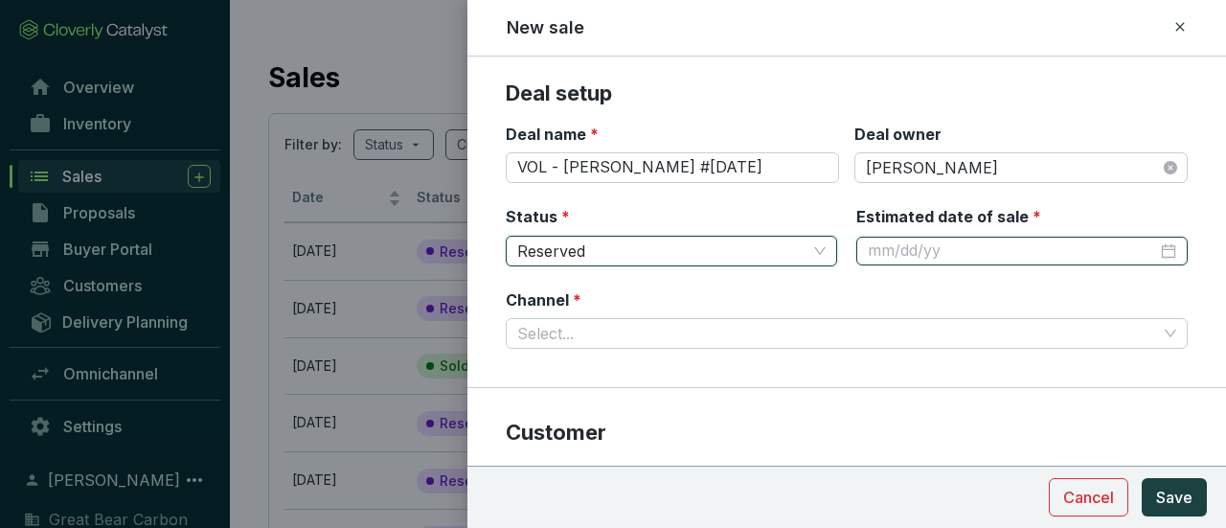
click at [923, 246] on input "Estimated date of sale *" at bounding box center [1012, 250] width 289 height 21
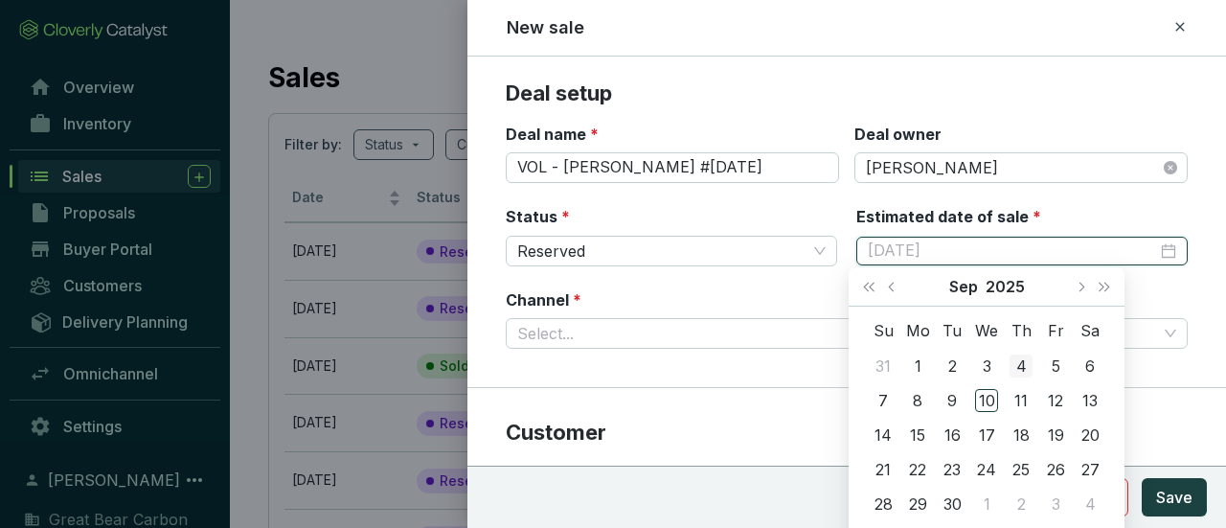
type input "9/4/2025"
click at [1074, 282] on button "Next month (PageDown)" at bounding box center [1080, 286] width 25 height 38
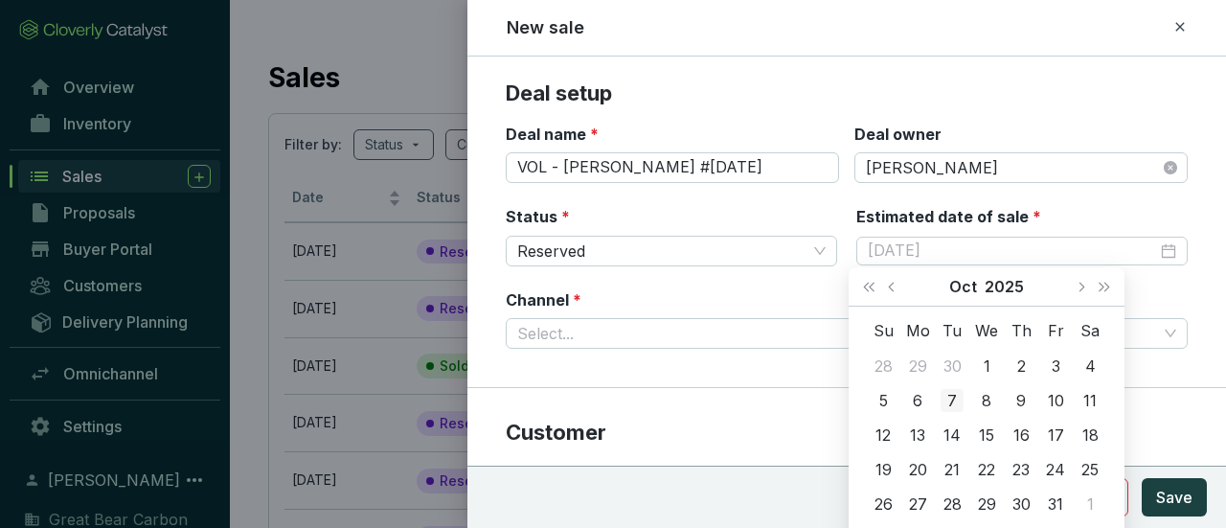
type input "10/7/2025"
click at [954, 402] on div "7" at bounding box center [951, 400] width 23 height 23
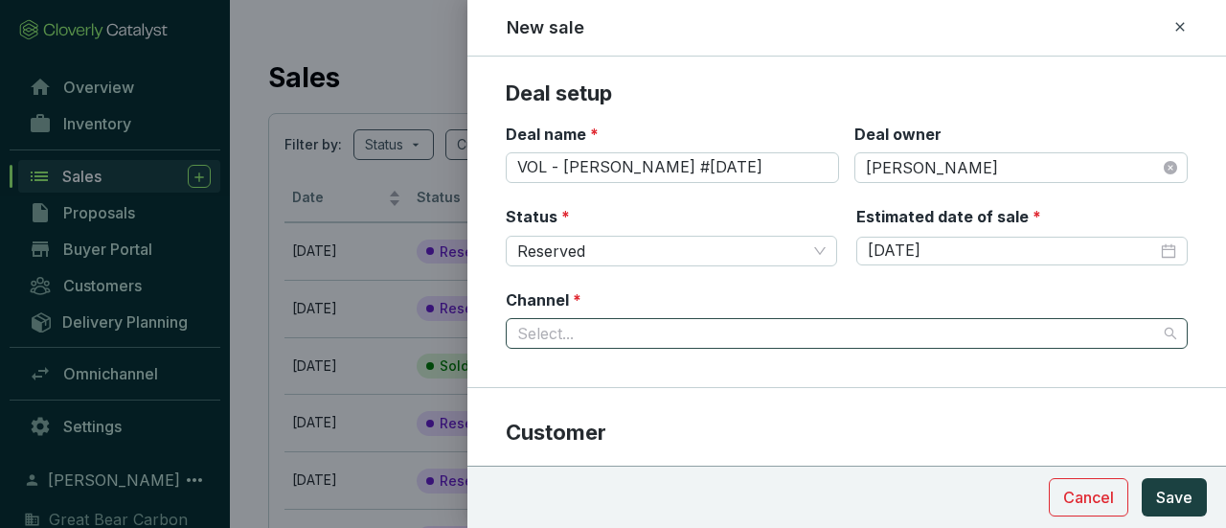
click at [661, 325] on input "Channel *" at bounding box center [837, 333] width 640 height 29
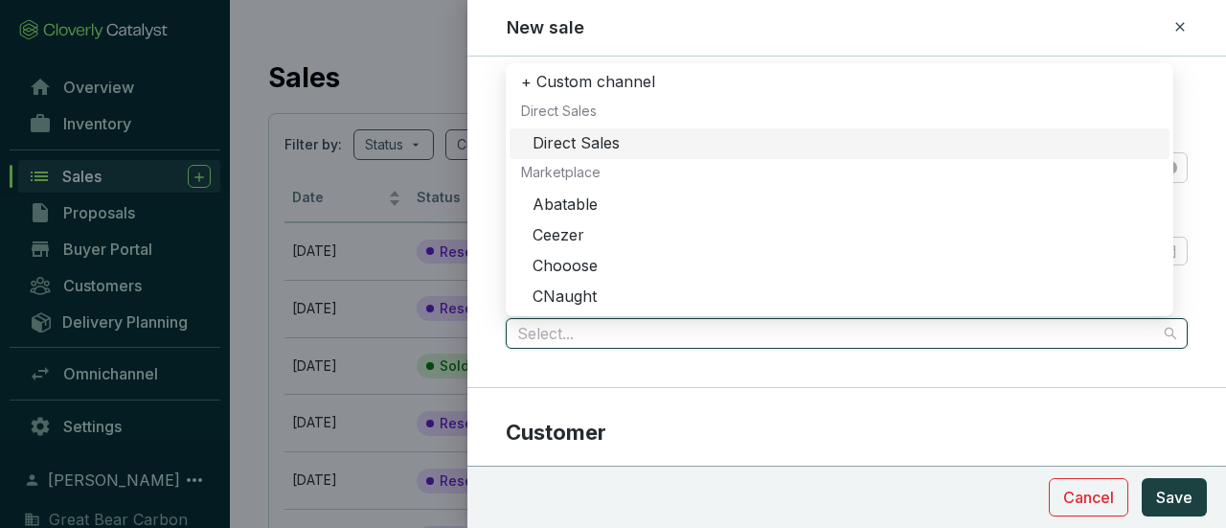
click at [615, 133] on div "Direct Sales" at bounding box center [844, 143] width 625 height 21
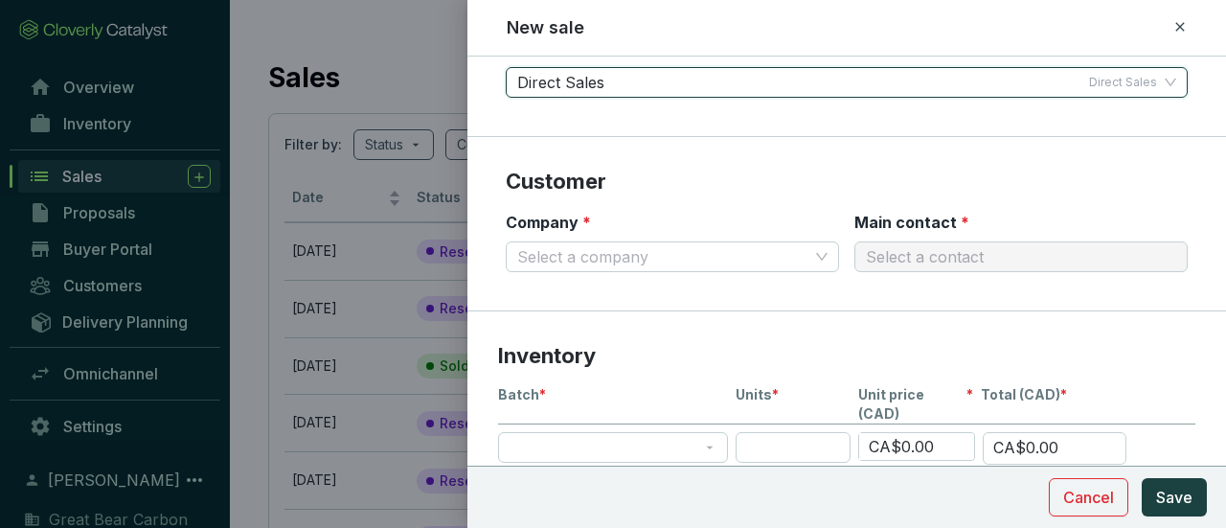
scroll to position [287, 0]
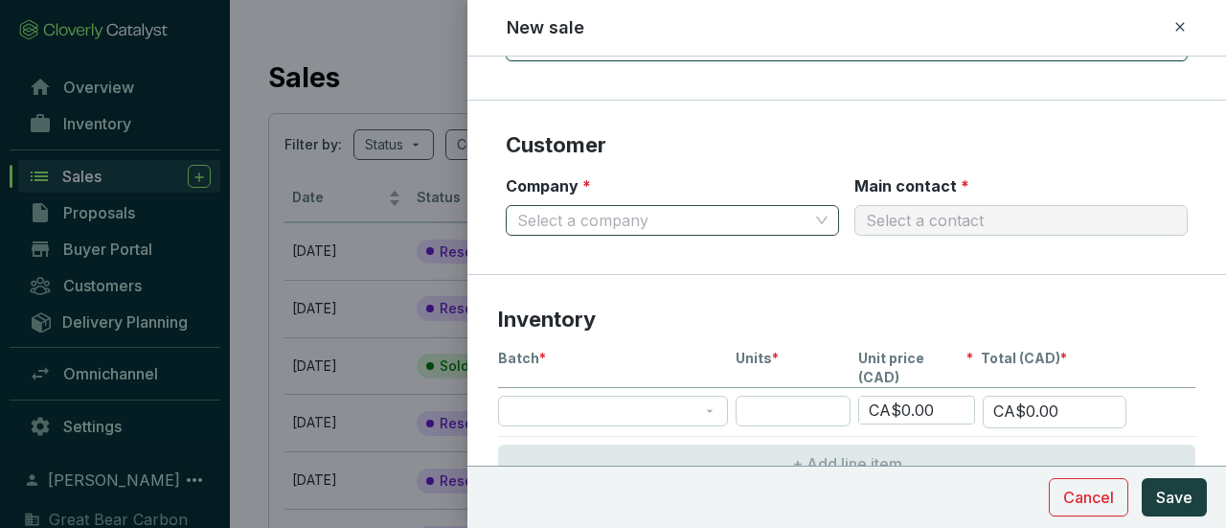
click at [613, 214] on input "Company *" at bounding box center [662, 220] width 291 height 29
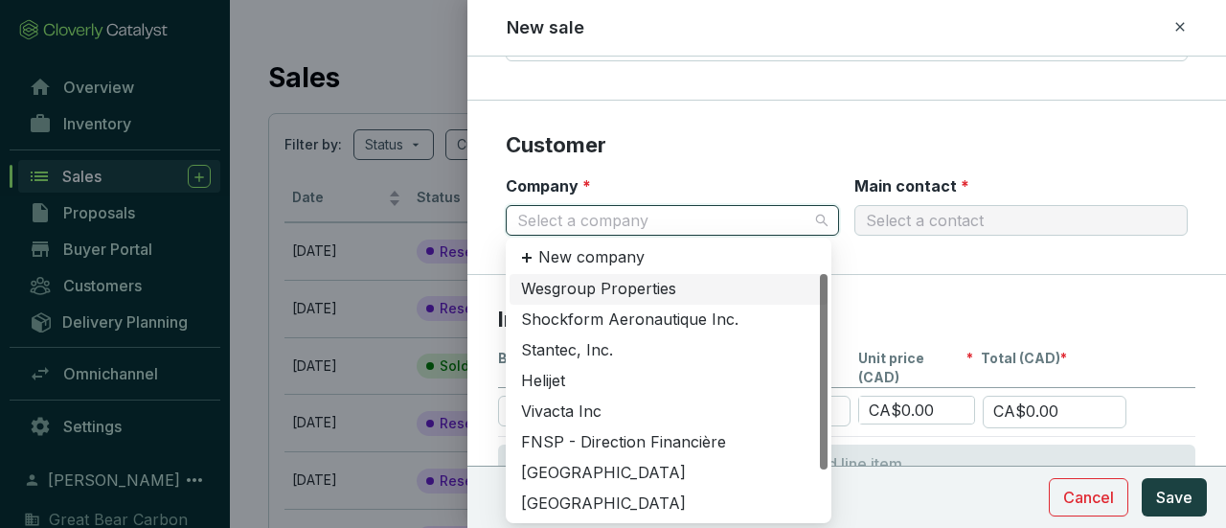
click at [596, 291] on div "Wesgroup Properties" at bounding box center [668, 289] width 295 height 21
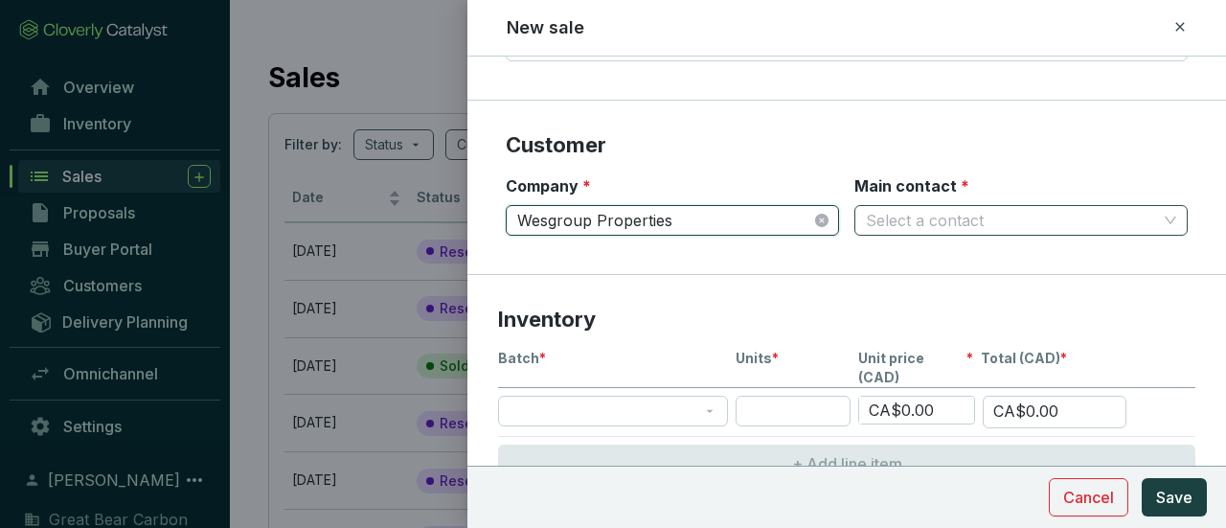
click at [948, 219] on input "Main contact *" at bounding box center [1011, 220] width 291 height 29
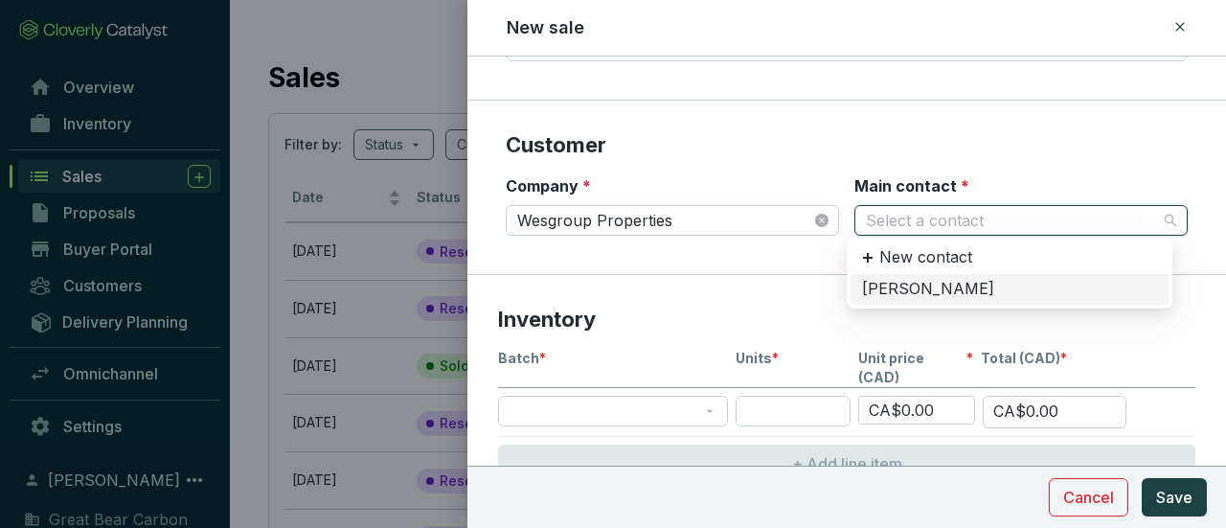
click at [915, 285] on div "[PERSON_NAME]" at bounding box center [1009, 289] width 295 height 21
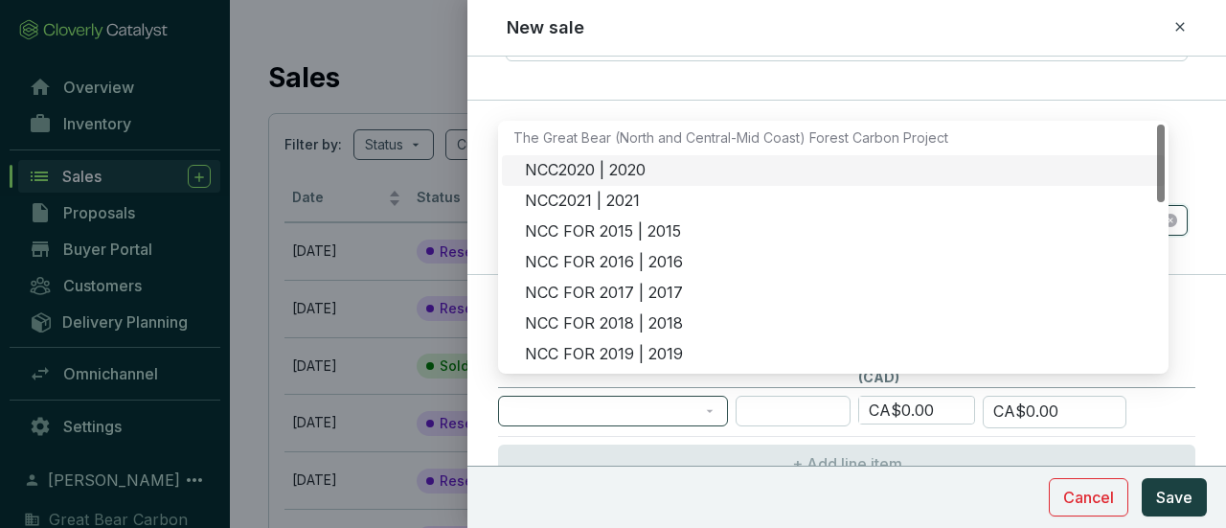
click at [658, 396] on span at bounding box center [612, 410] width 207 height 29
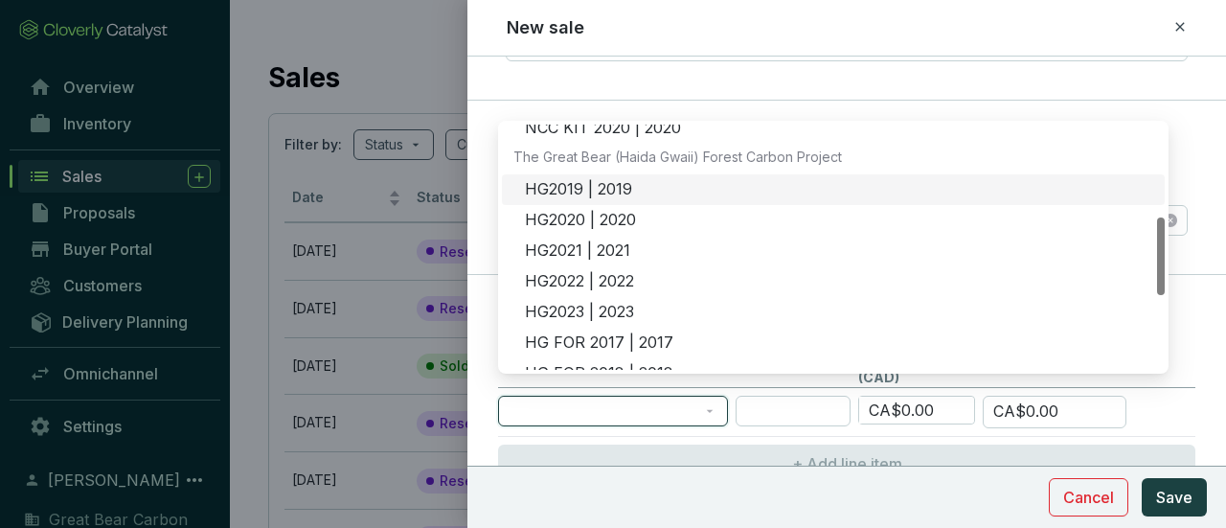
click at [552, 180] on div "HG2019 | 2019" at bounding box center [839, 189] width 628 height 21
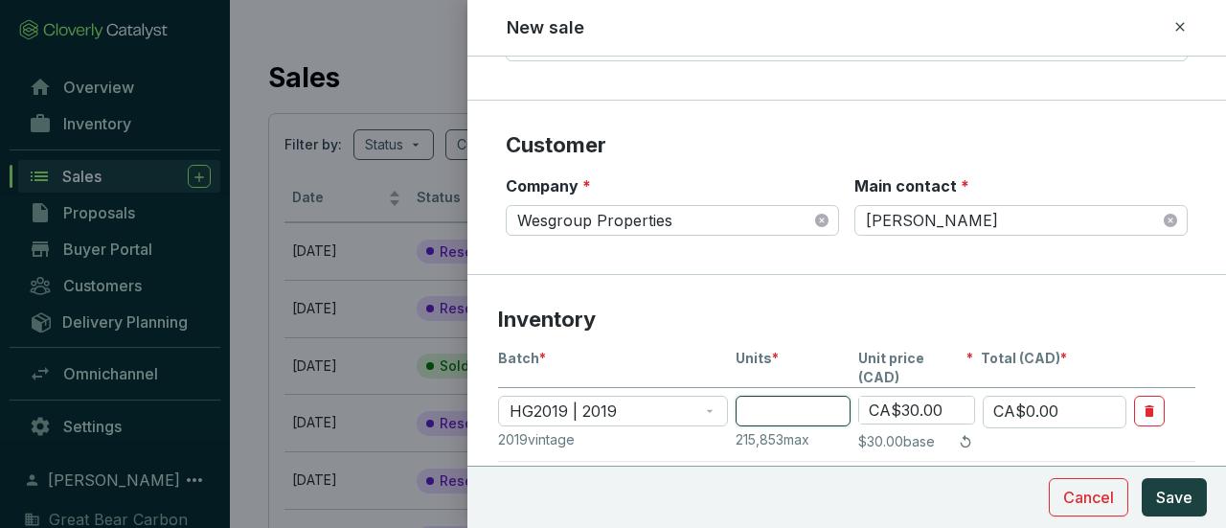
click at [795, 395] on input "number" at bounding box center [792, 410] width 115 height 31
type input "6"
type input "CA$180.00"
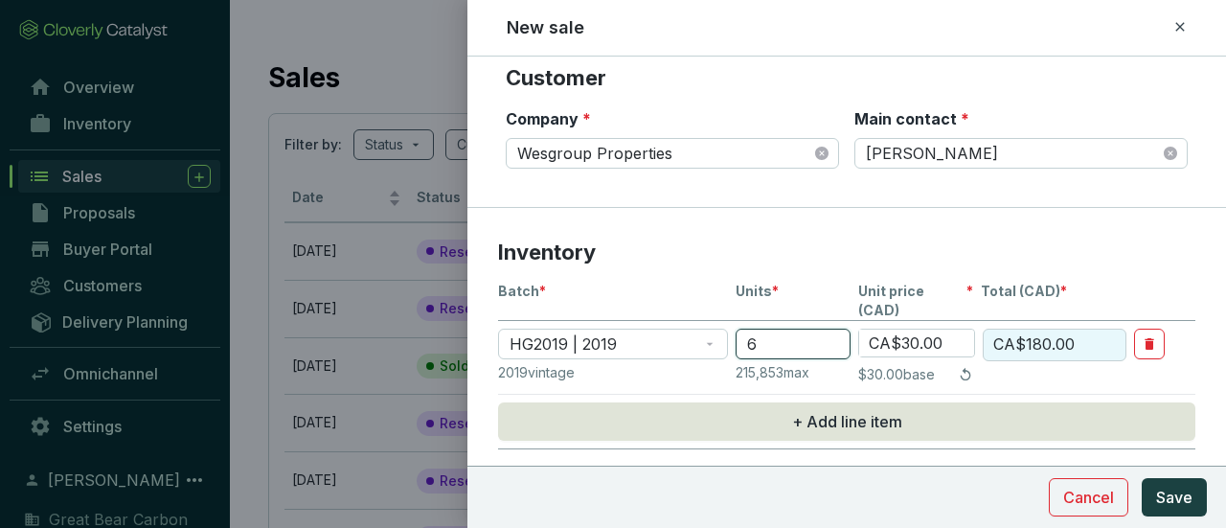
scroll to position [383, 0]
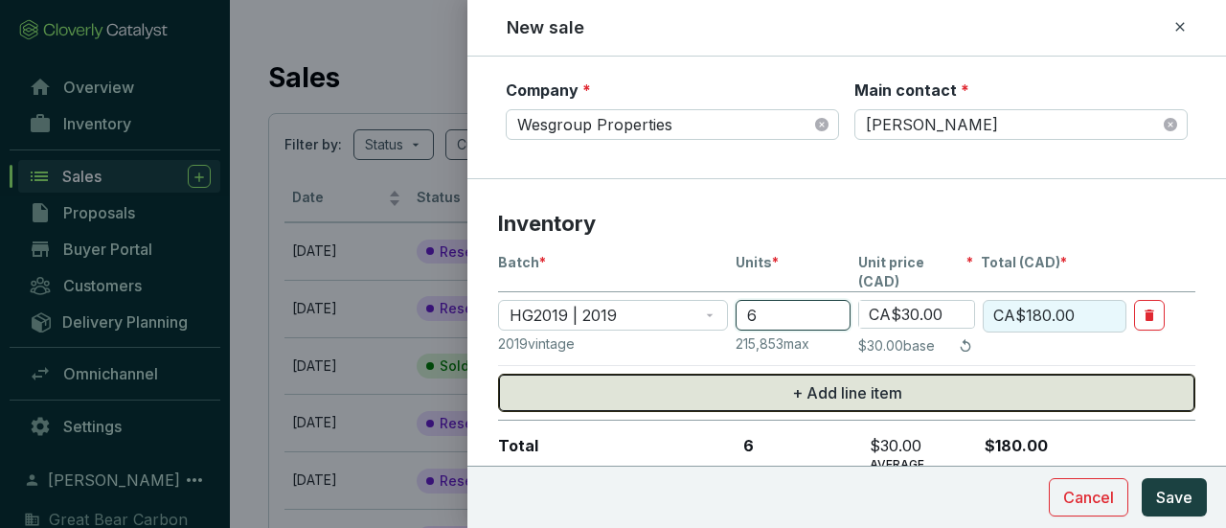
type input "6"
click at [896, 373] on button "+ Add line item" at bounding box center [846, 392] width 697 height 38
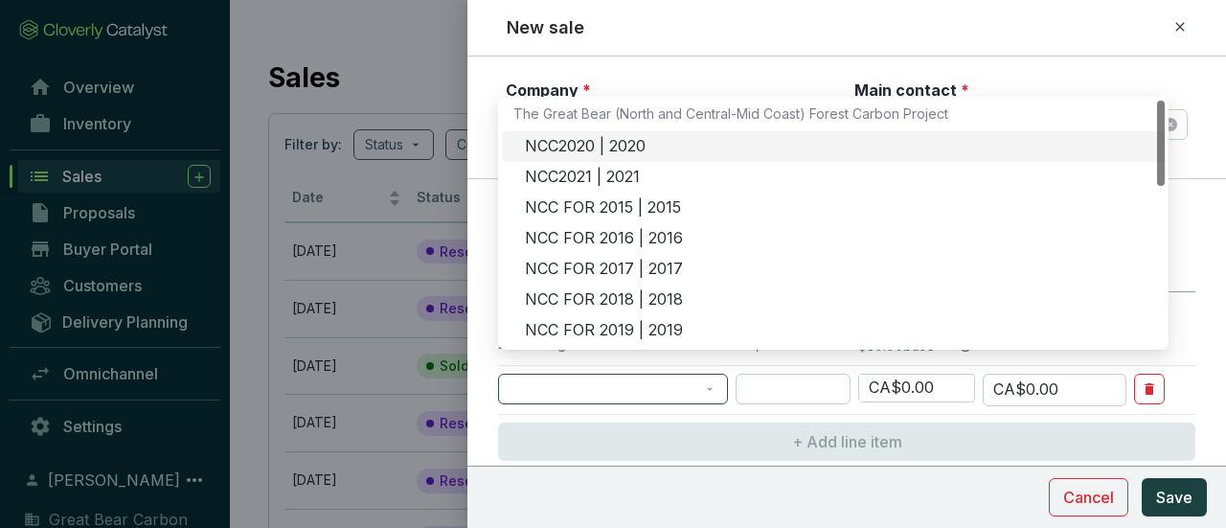
click at [705, 374] on span at bounding box center [612, 388] width 207 height 29
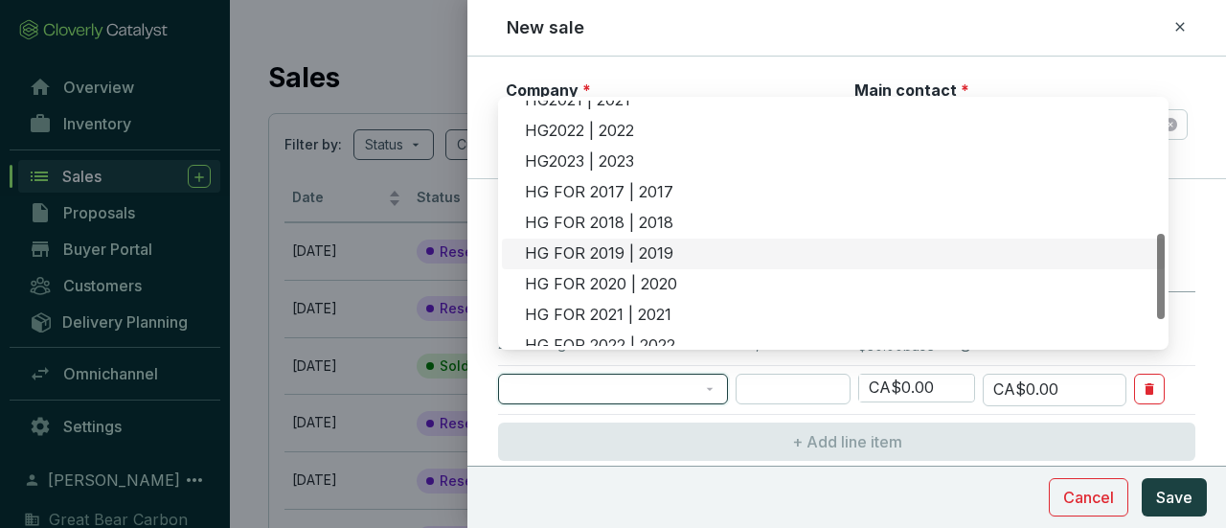
click at [603, 243] on div "HG FOR 2019 | 2019" at bounding box center [839, 253] width 628 height 21
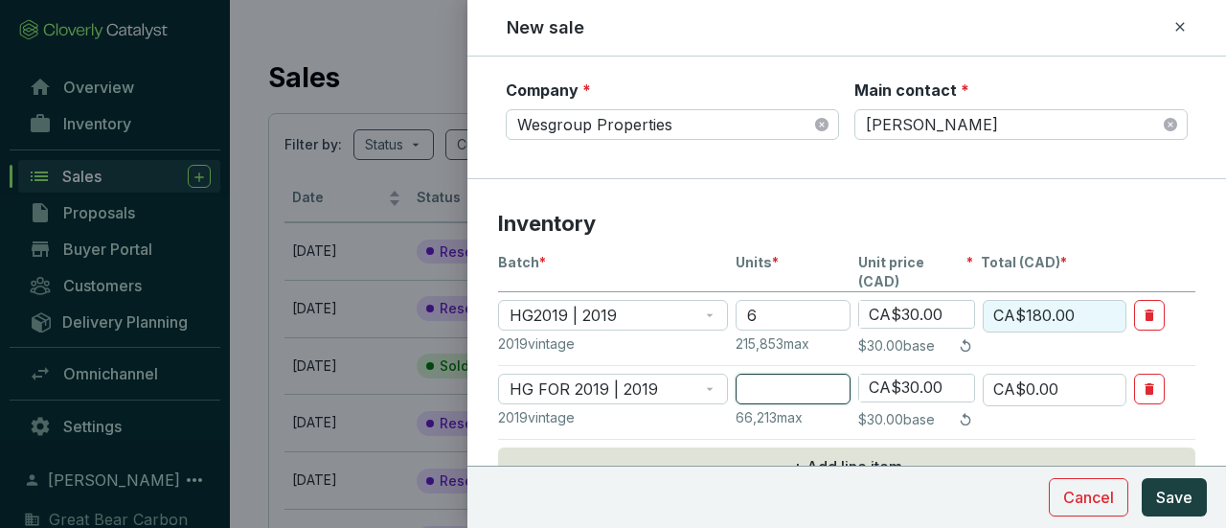
click at [818, 373] on input "number" at bounding box center [792, 388] width 115 height 31
type input "1"
type input "CA$30.00"
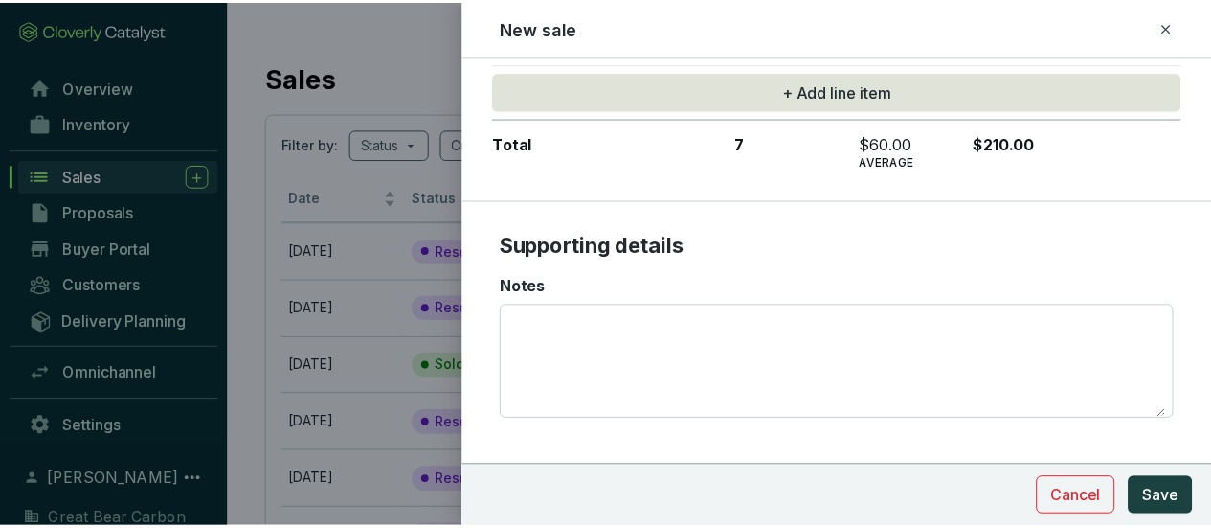
scroll to position [763, 0]
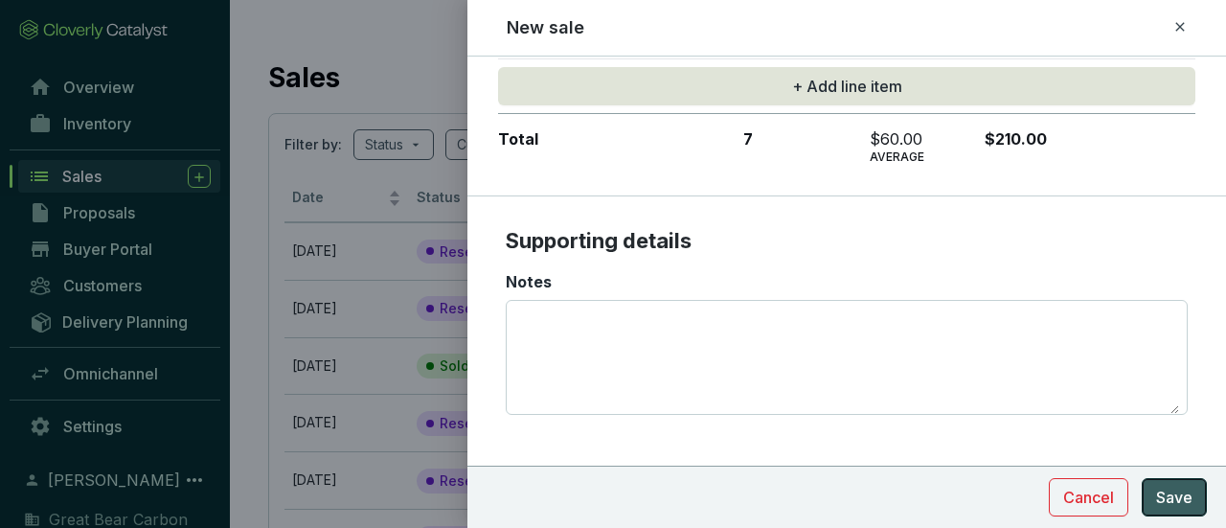
type input "1"
click at [1176, 497] on span "Save" at bounding box center [1174, 496] width 36 height 23
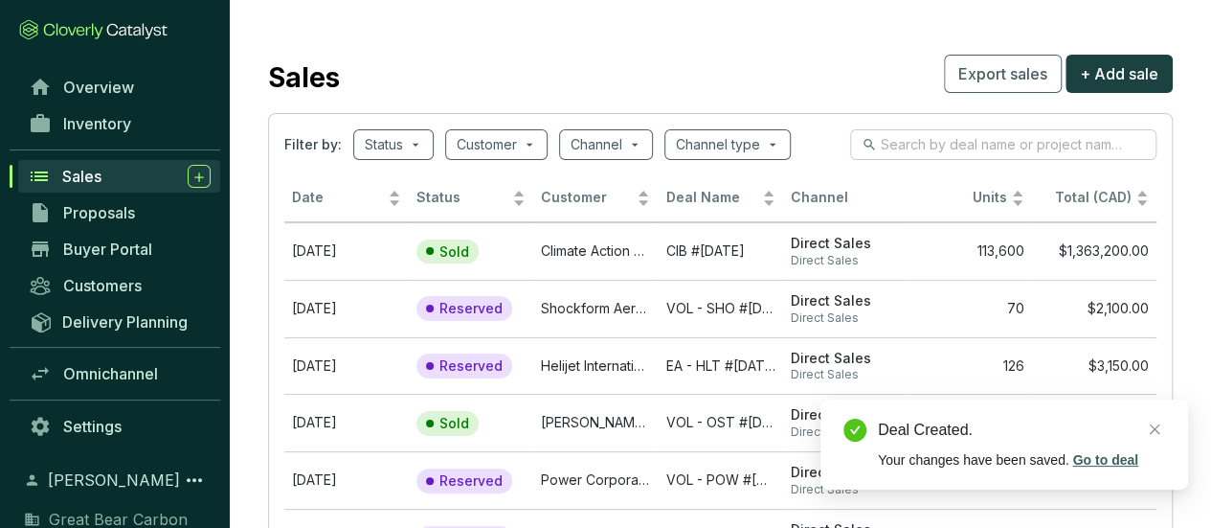
click at [1101, 454] on link "Go to deal" at bounding box center [1104, 459] width 65 height 15
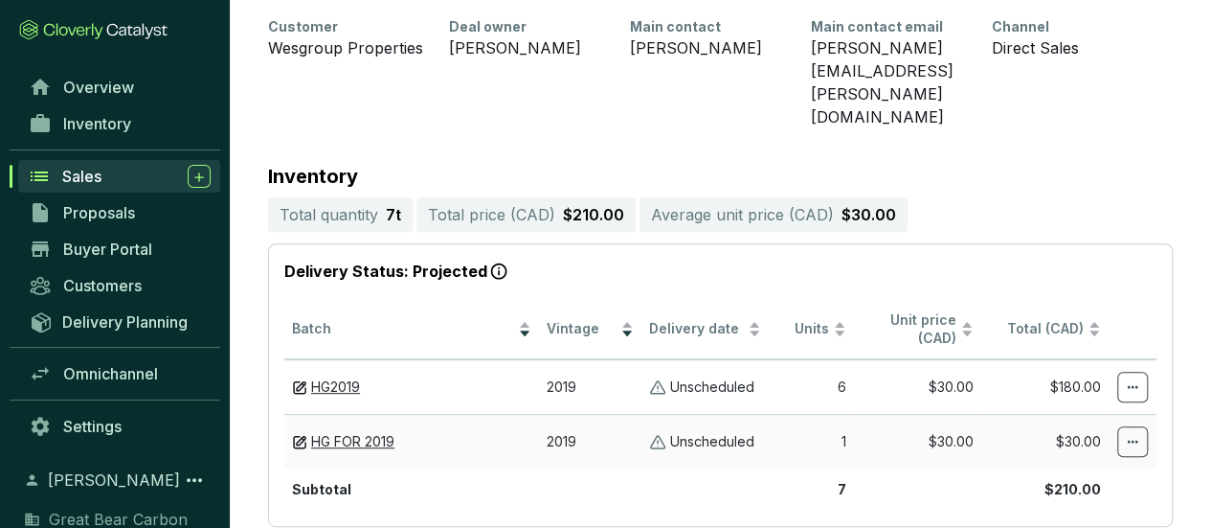
scroll to position [178, 0]
